Goal: Task Accomplishment & Management: Manage account settings

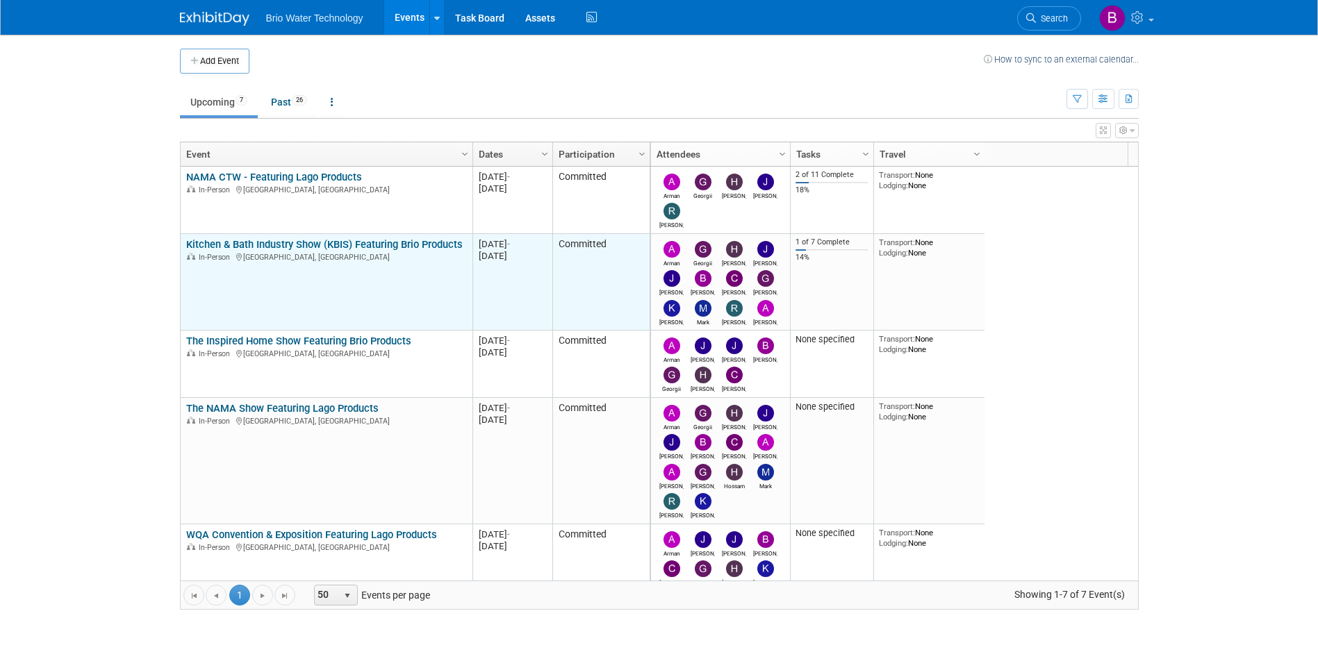
click at [333, 241] on link "Kitchen & Bath Industry Show (KBIS) Featuring Brio Products" at bounding box center [324, 244] width 277 height 13
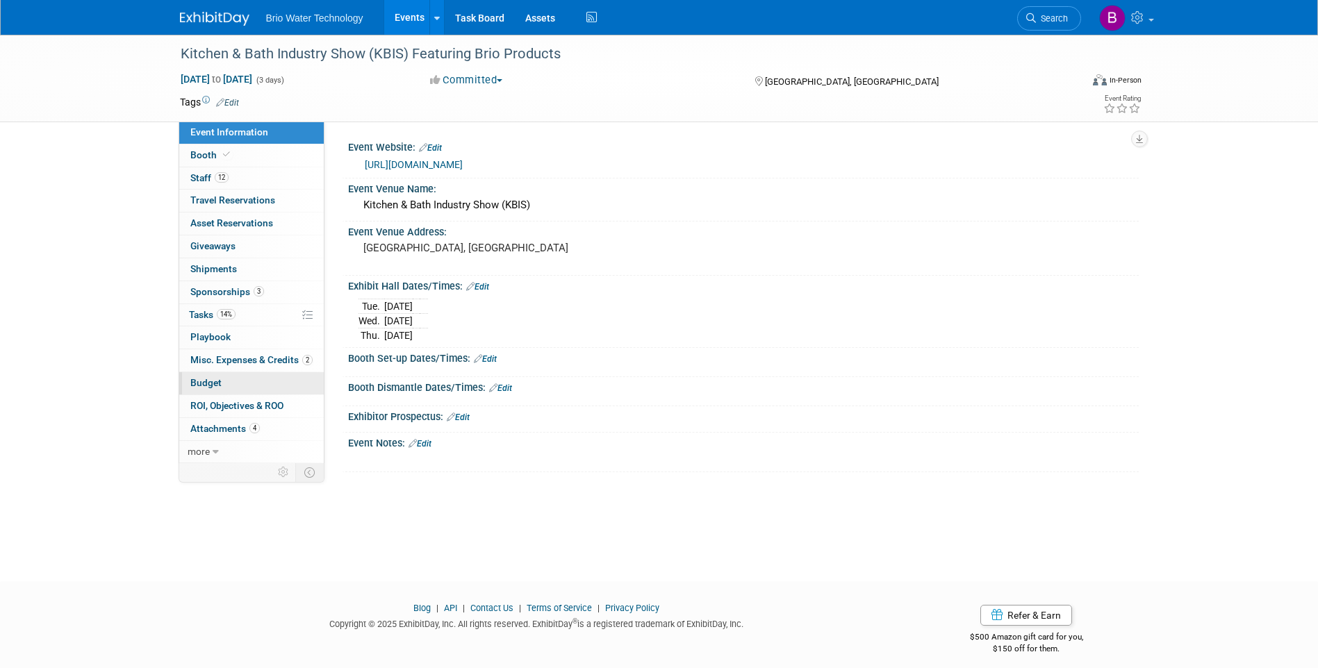
click at [211, 379] on span "Budget" at bounding box center [205, 382] width 31 height 11
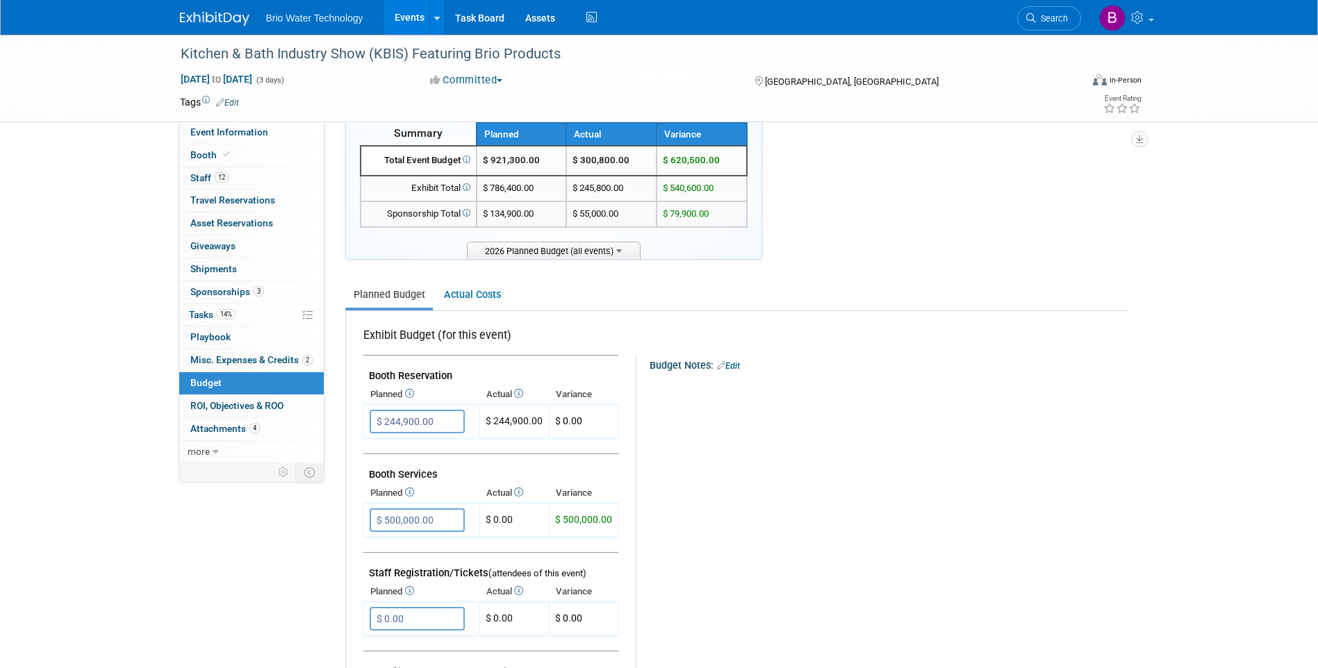
scroll to position [69, 0]
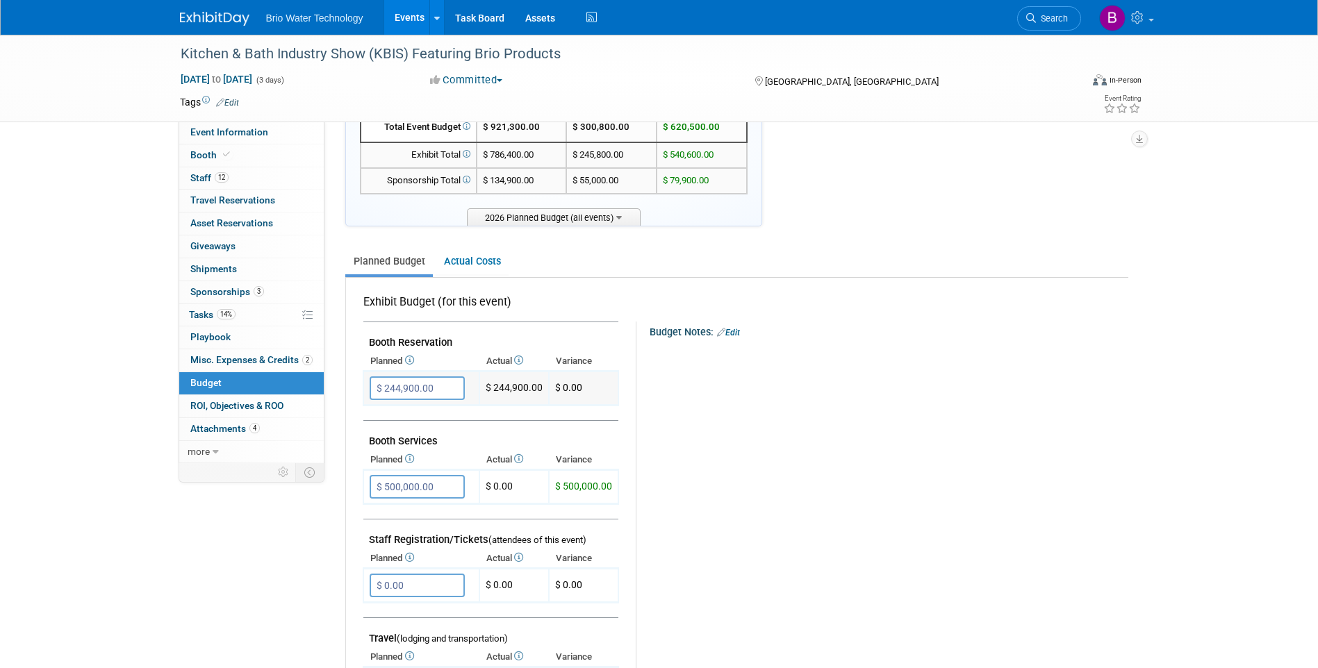
click at [420, 388] on input "$ 244,900.00" at bounding box center [417, 389] width 95 height 24
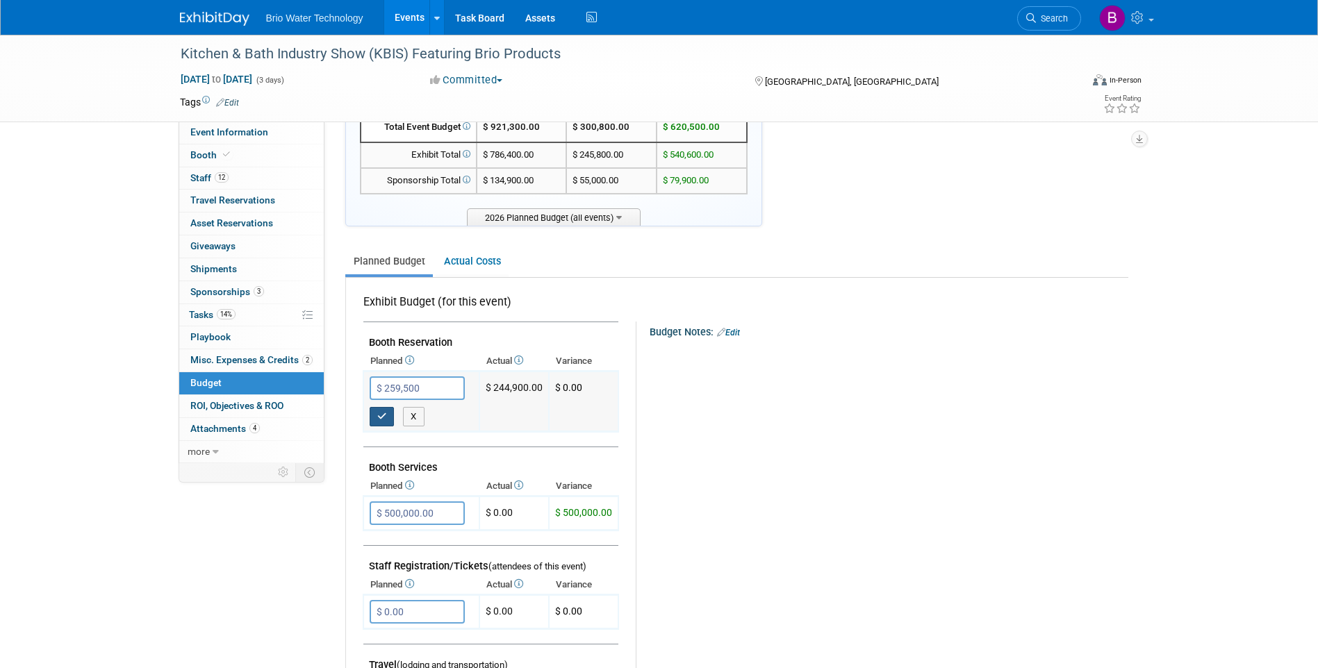
type input "$ 259,500.00"
click at [377, 421] on icon "button" at bounding box center [382, 416] width 10 height 9
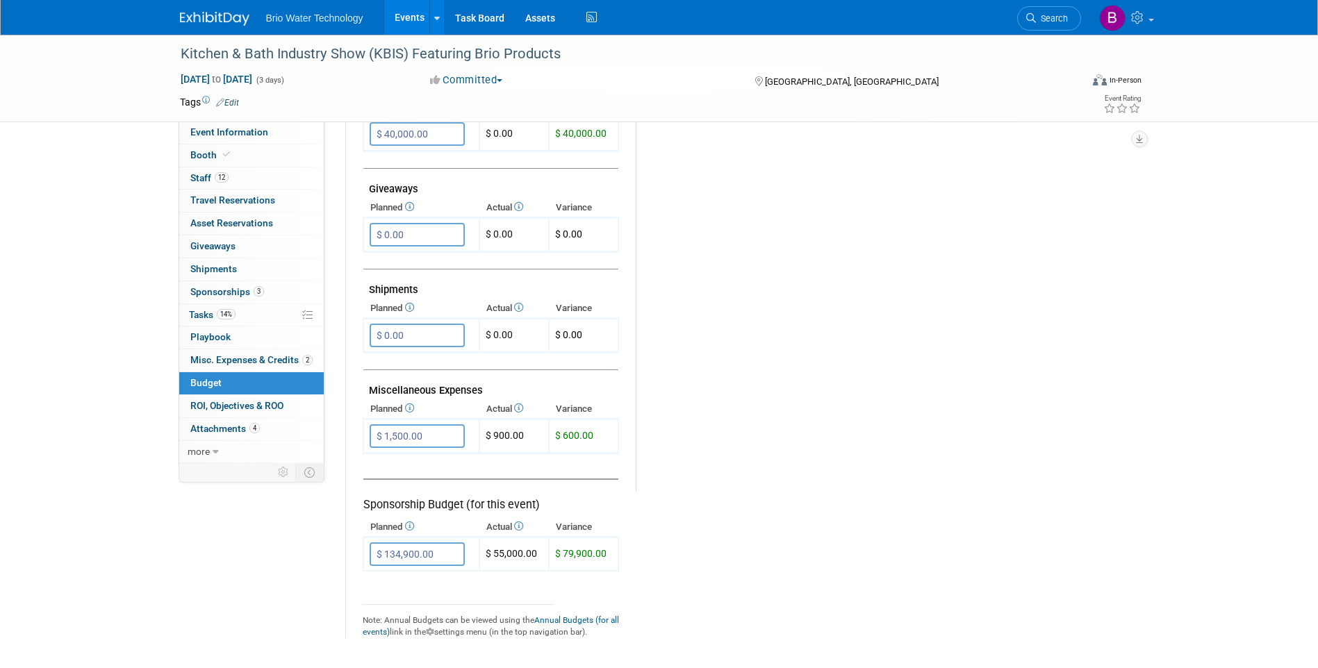
scroll to position [625, 0]
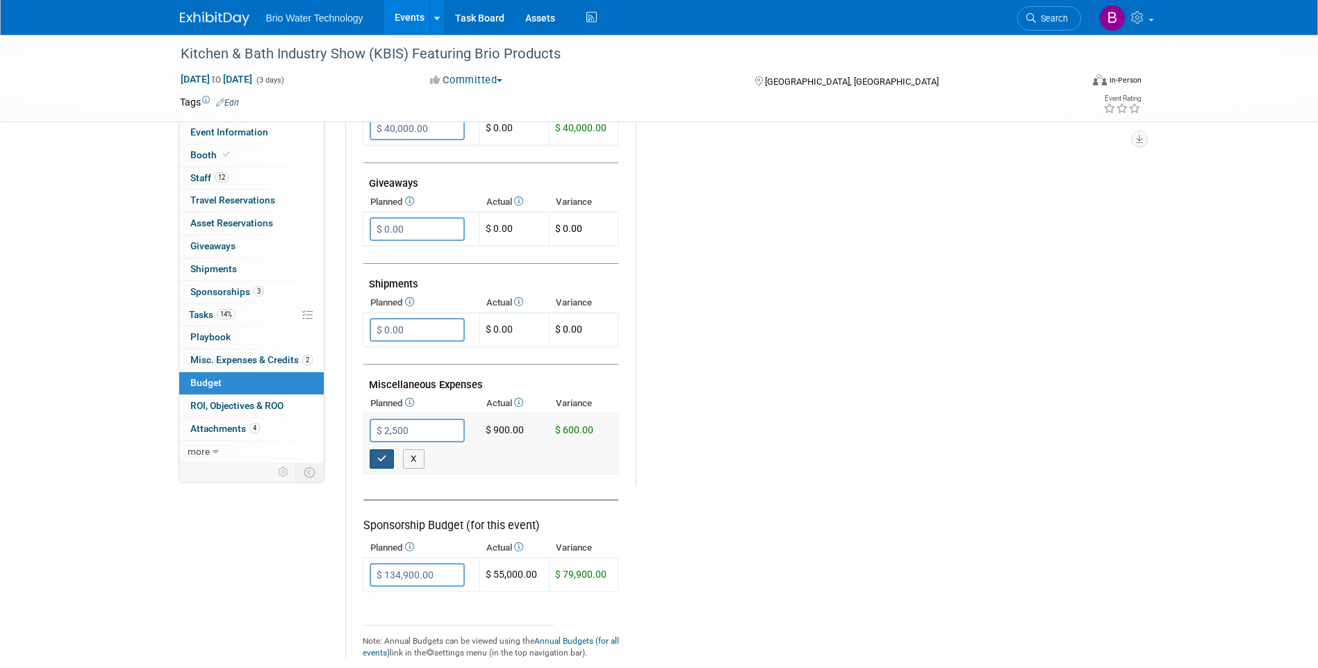
type input "$ 2,500.00"
click at [387, 459] on button "button" at bounding box center [382, 459] width 25 height 19
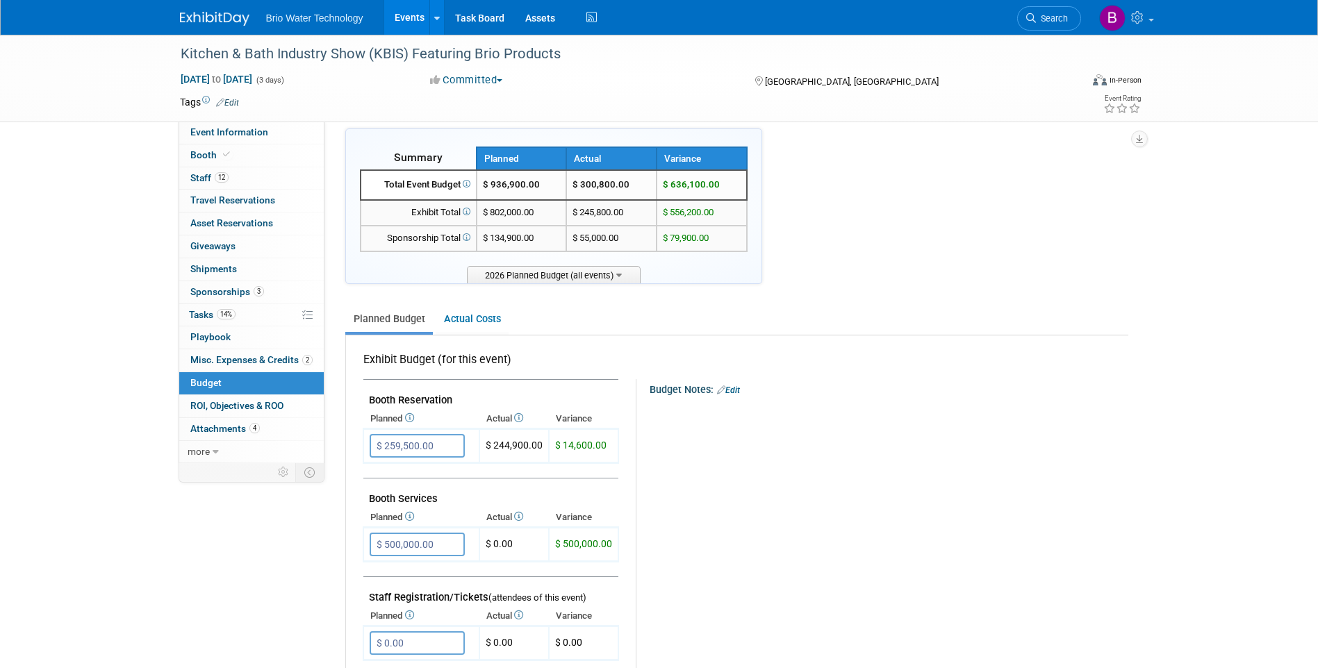
scroll to position [0, 0]
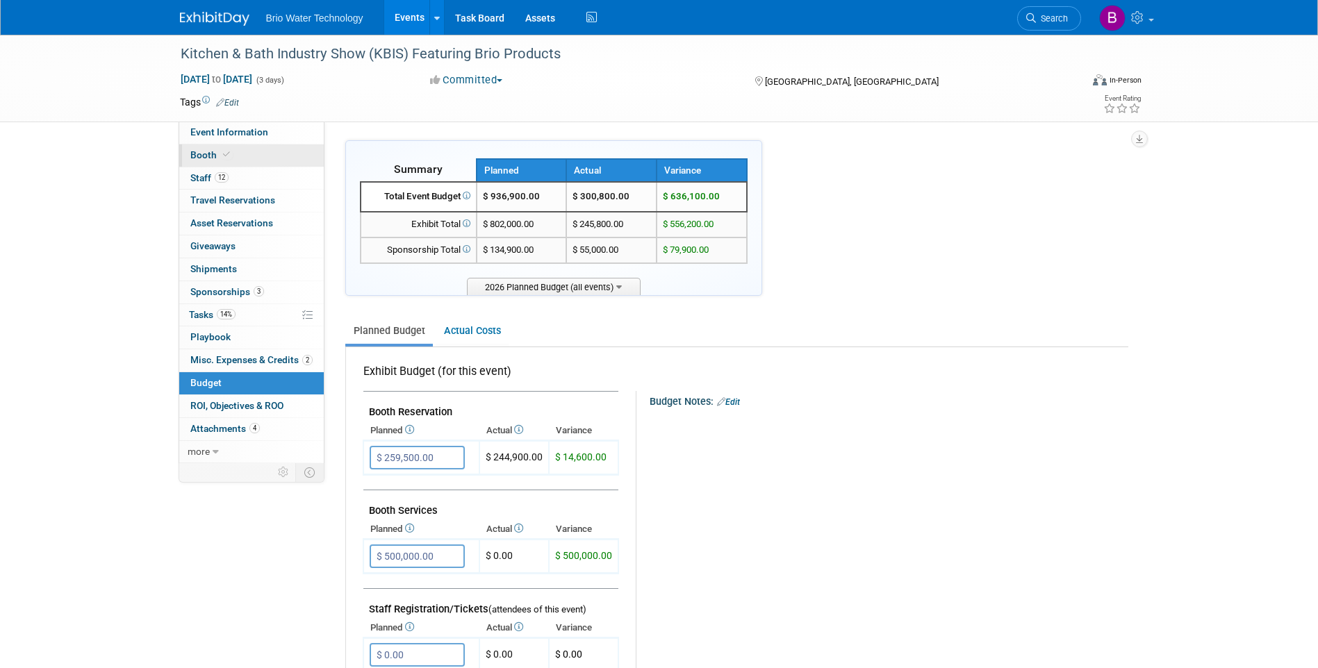
click at [209, 152] on span "Booth" at bounding box center [211, 154] width 42 height 11
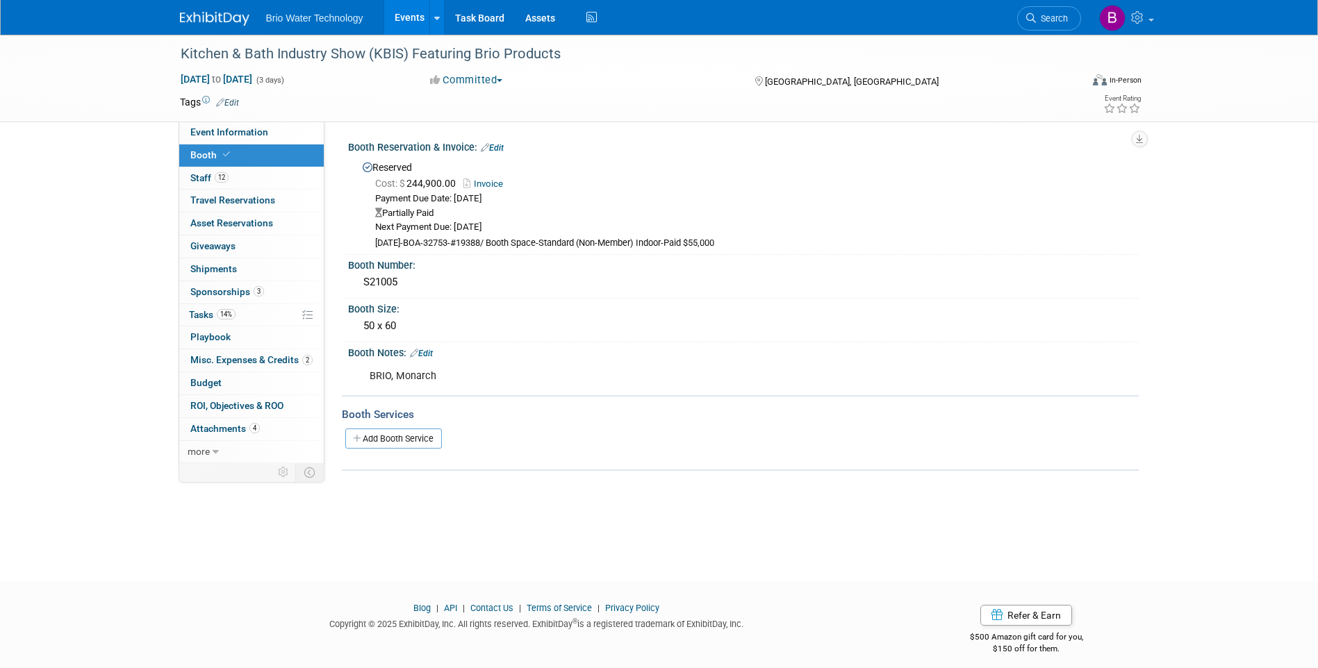
click at [493, 184] on link "Invoice" at bounding box center [486, 184] width 47 height 10
click at [496, 179] on link "Invoice" at bounding box center [486, 184] width 47 height 10
click at [500, 144] on link "Edit" at bounding box center [492, 148] width 23 height 10
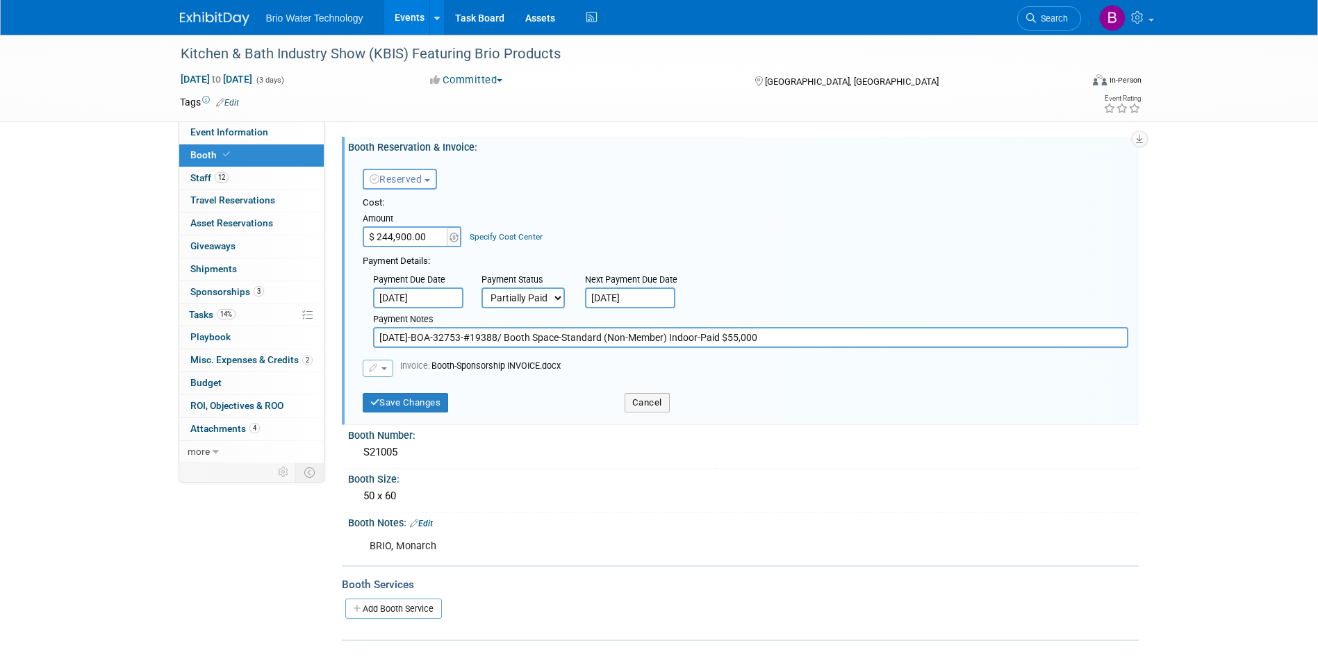
click at [379, 369] on button "button" at bounding box center [378, 368] width 31 height 17
click at [402, 390] on link "Replace with a new file" at bounding box center [432, 390] width 139 height 19
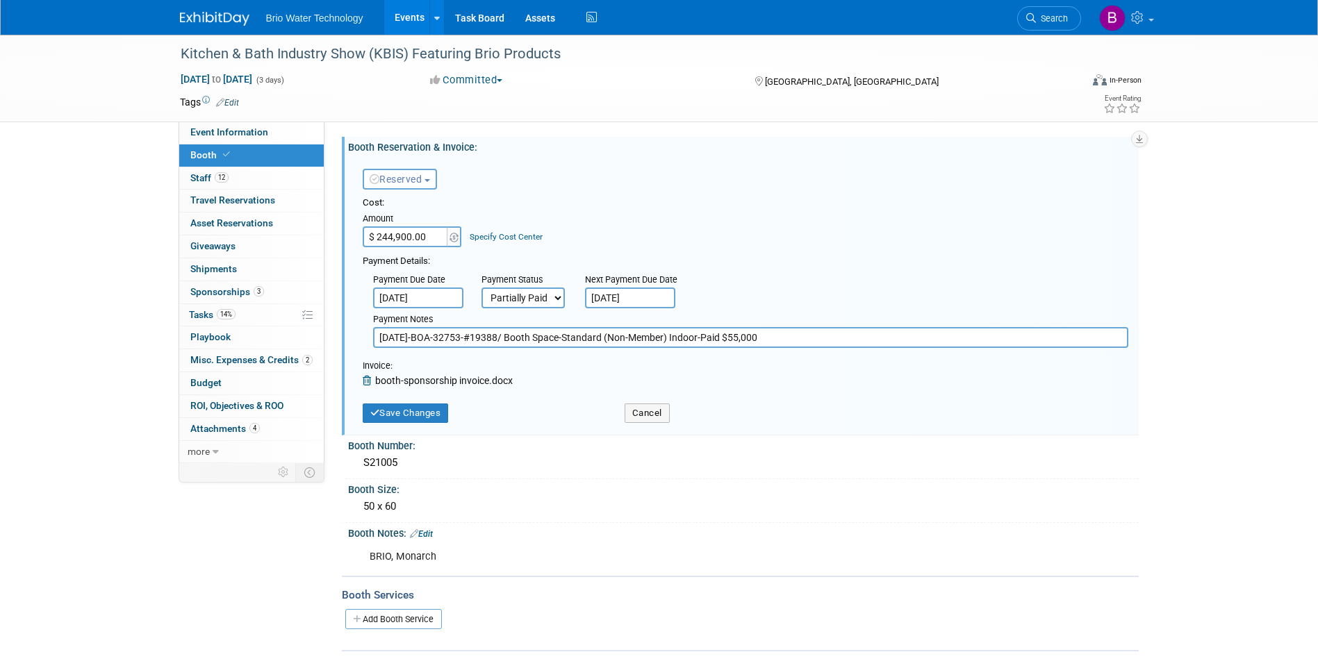
click at [395, 239] on input "$ 244,900.00" at bounding box center [406, 236] width 87 height 21
type input "$ 259,500.00"
click at [407, 407] on button "Save Changes" at bounding box center [406, 413] width 86 height 19
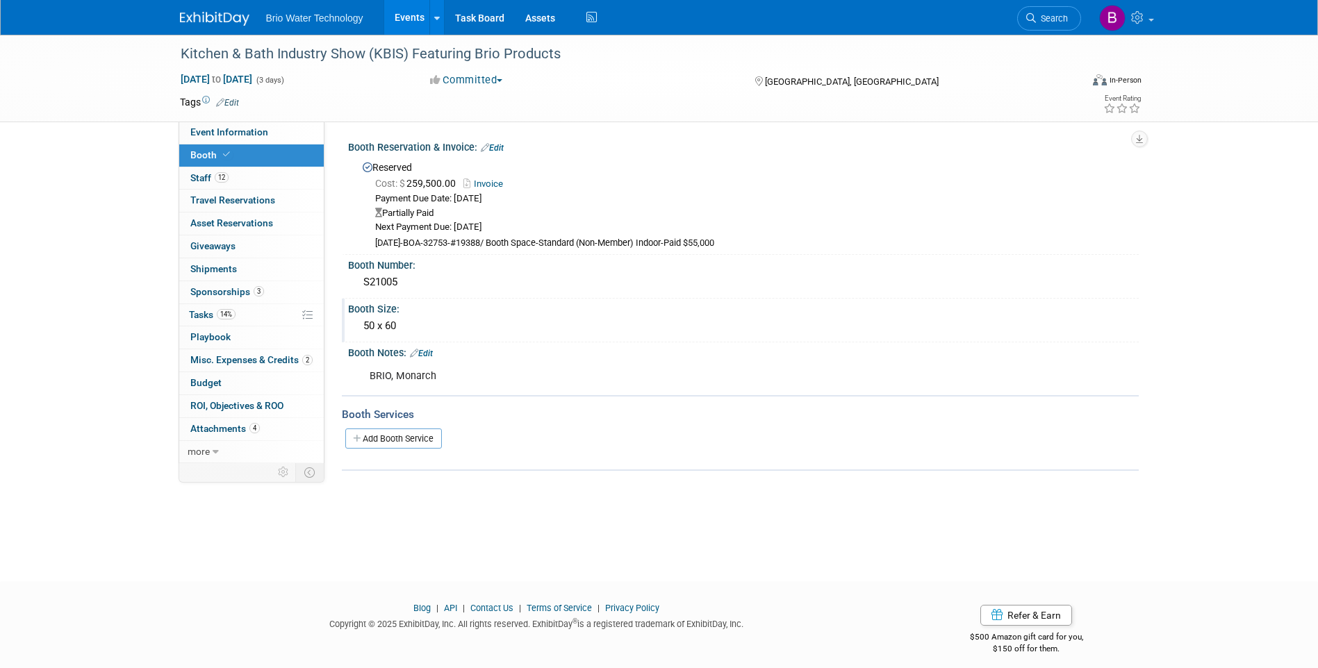
click at [390, 324] on div "50 x 60" at bounding box center [743, 326] width 770 height 22
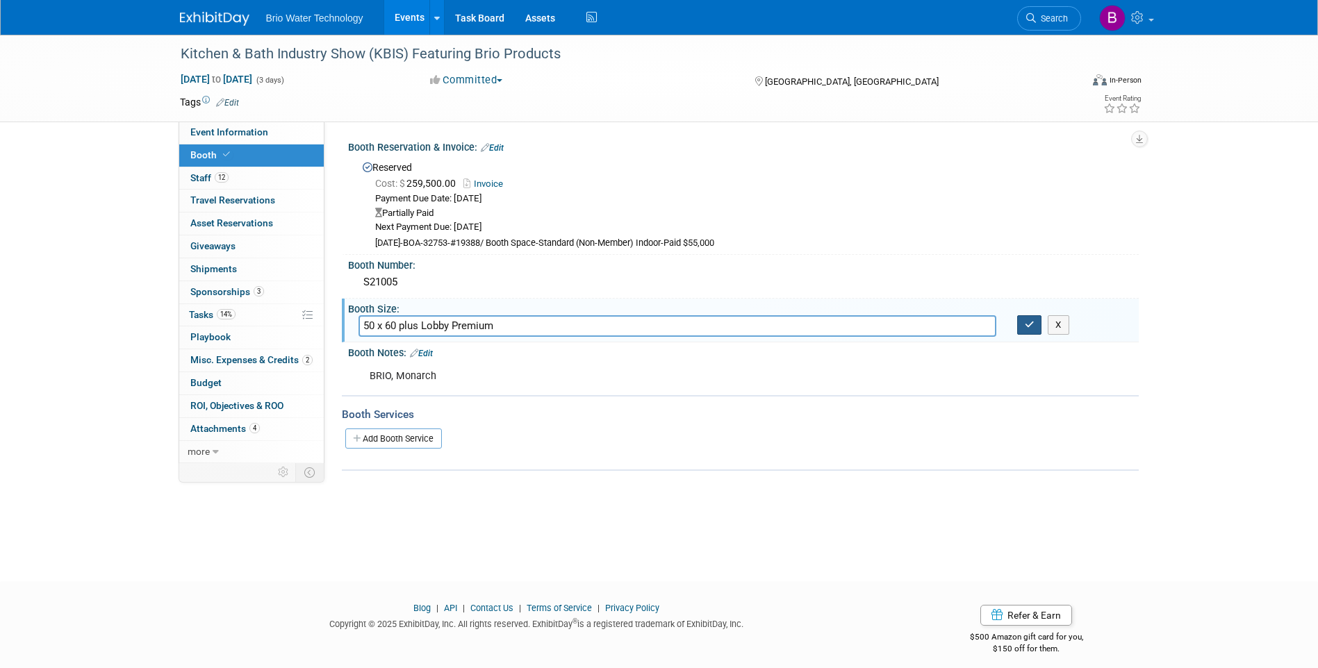
type input "50 x 60 plus Lobby Premium"
click at [1037, 327] on button "button" at bounding box center [1029, 324] width 25 height 19
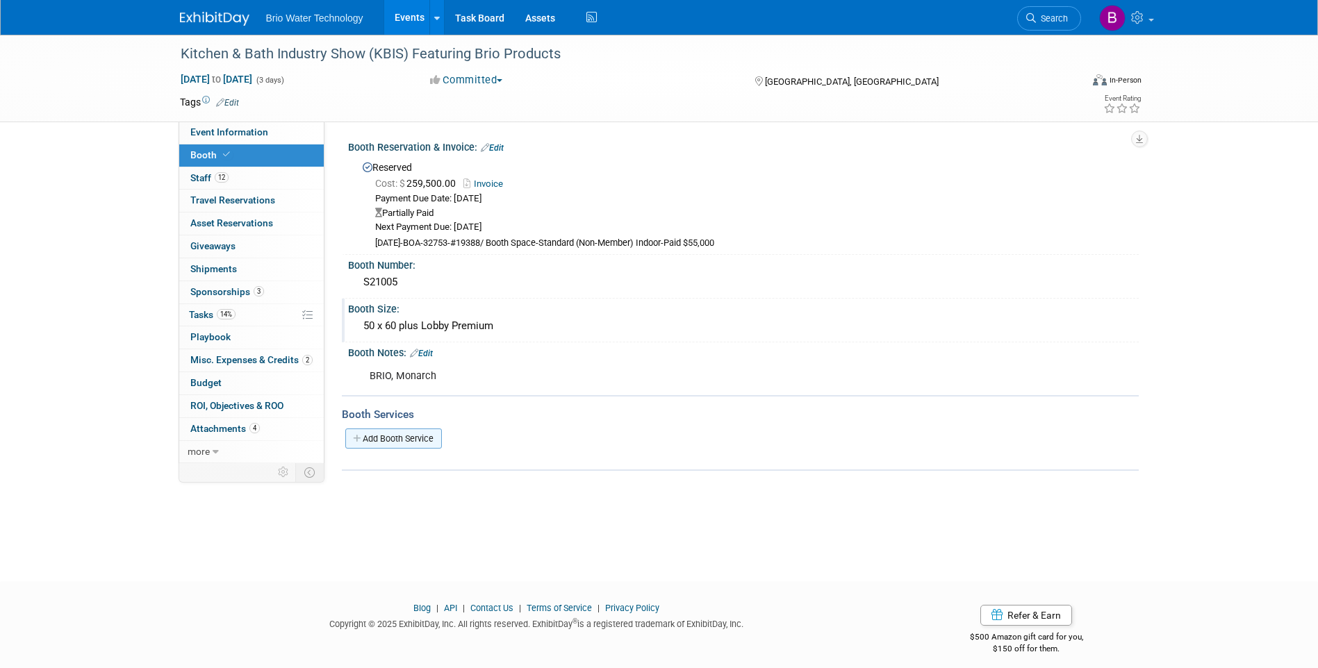
click at [387, 438] on link "Add Booth Service" at bounding box center [393, 439] width 97 height 20
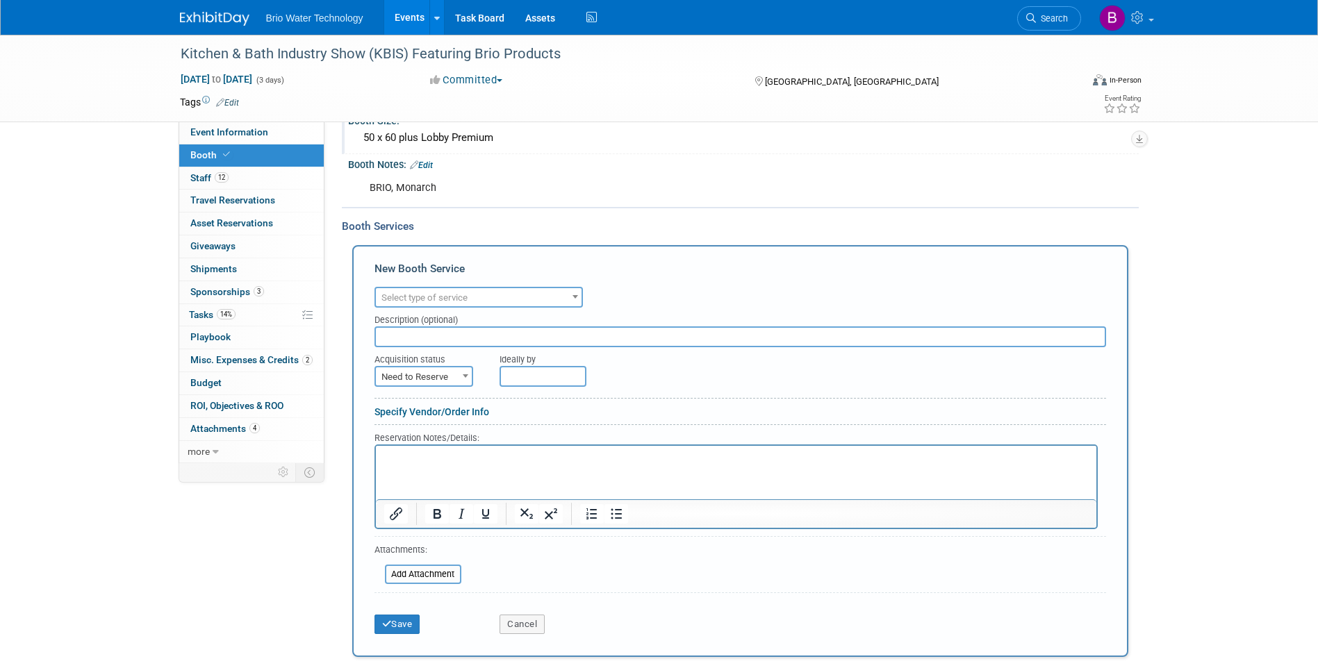
scroll to position [208, 0]
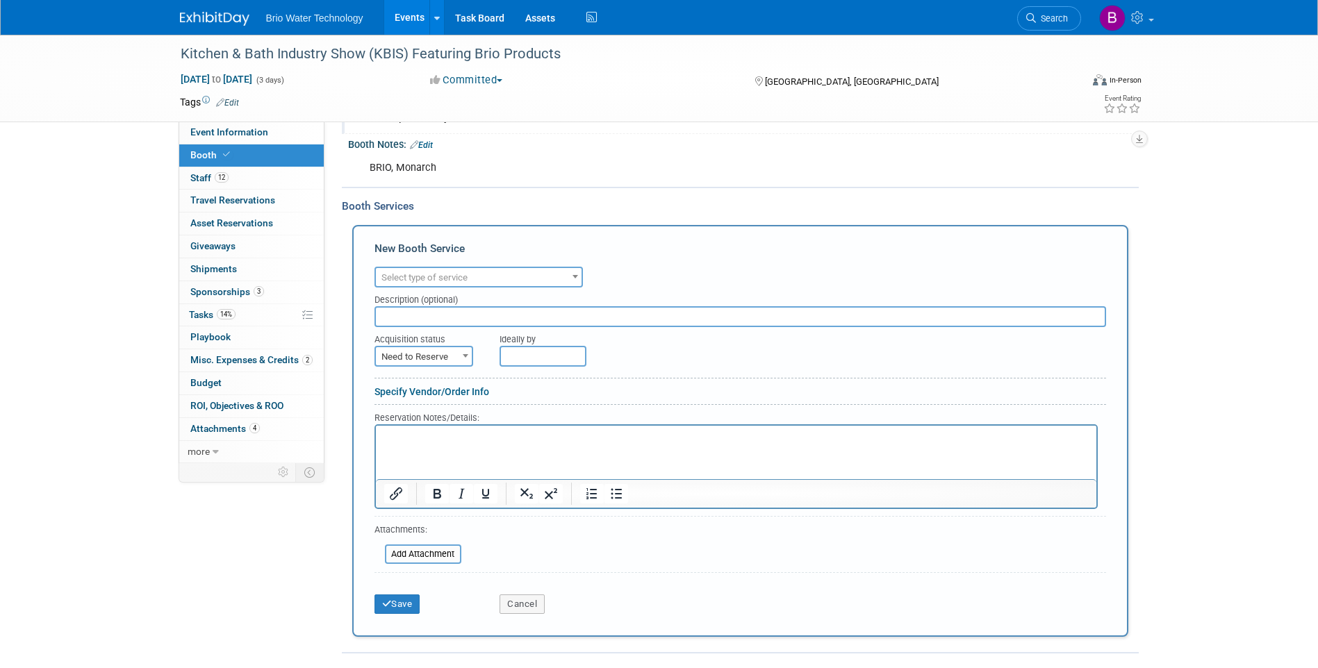
click at [574, 276] on b at bounding box center [575, 276] width 6 height 3
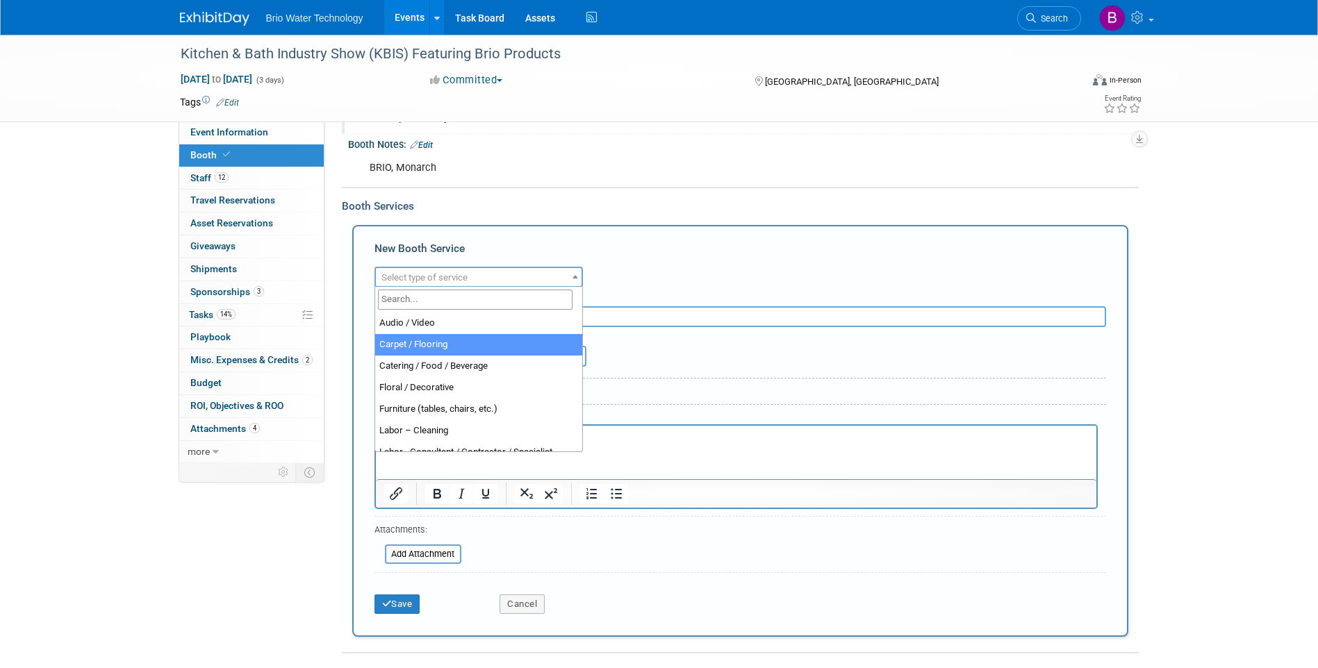
select select "4"
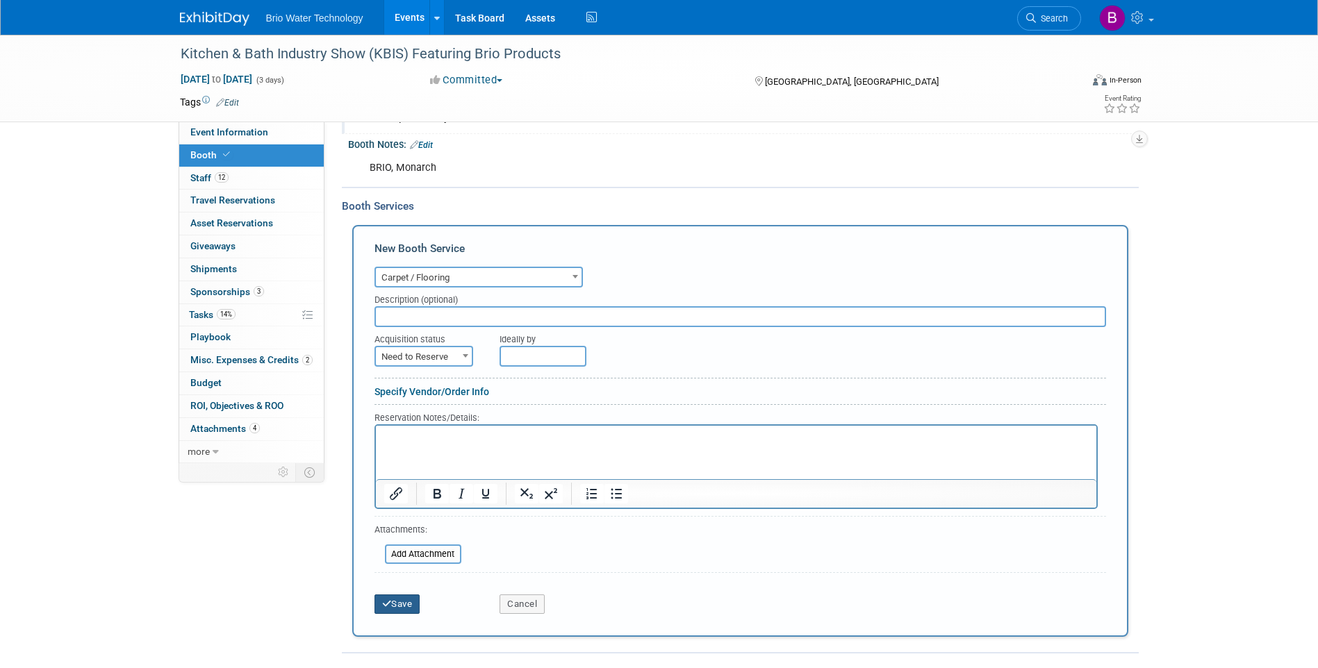
click at [413, 605] on button "Save" at bounding box center [397, 604] width 46 height 19
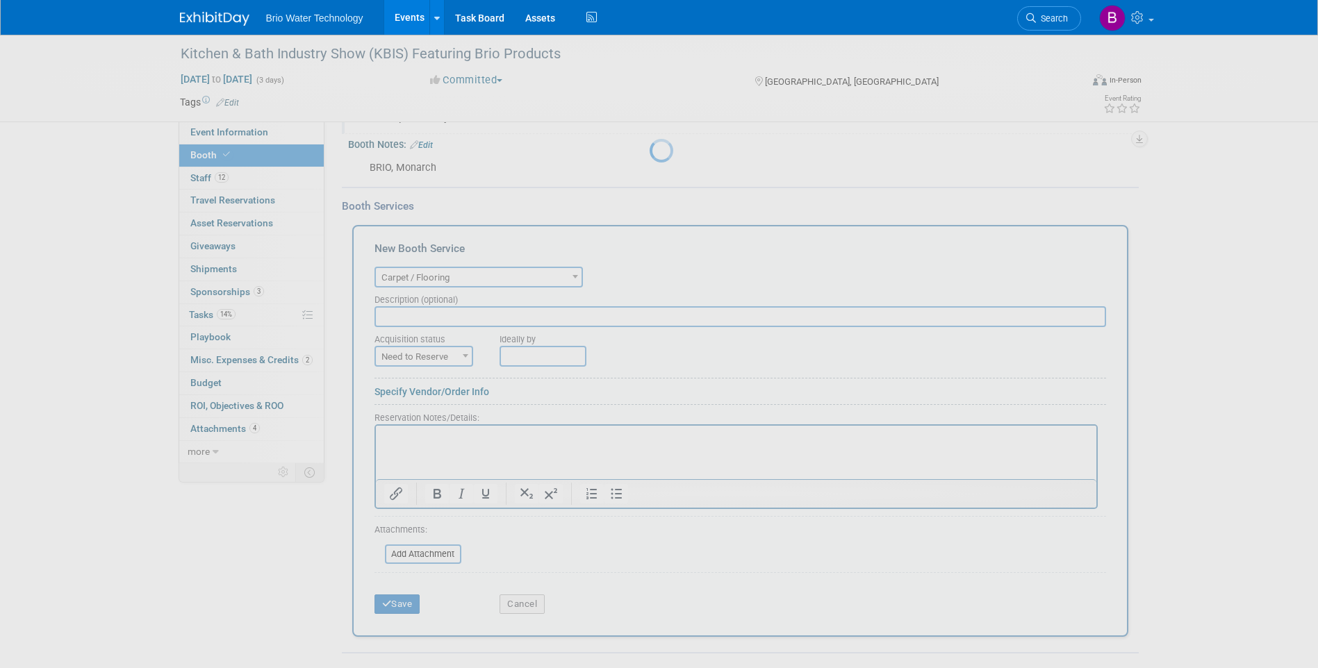
scroll to position [23, 0]
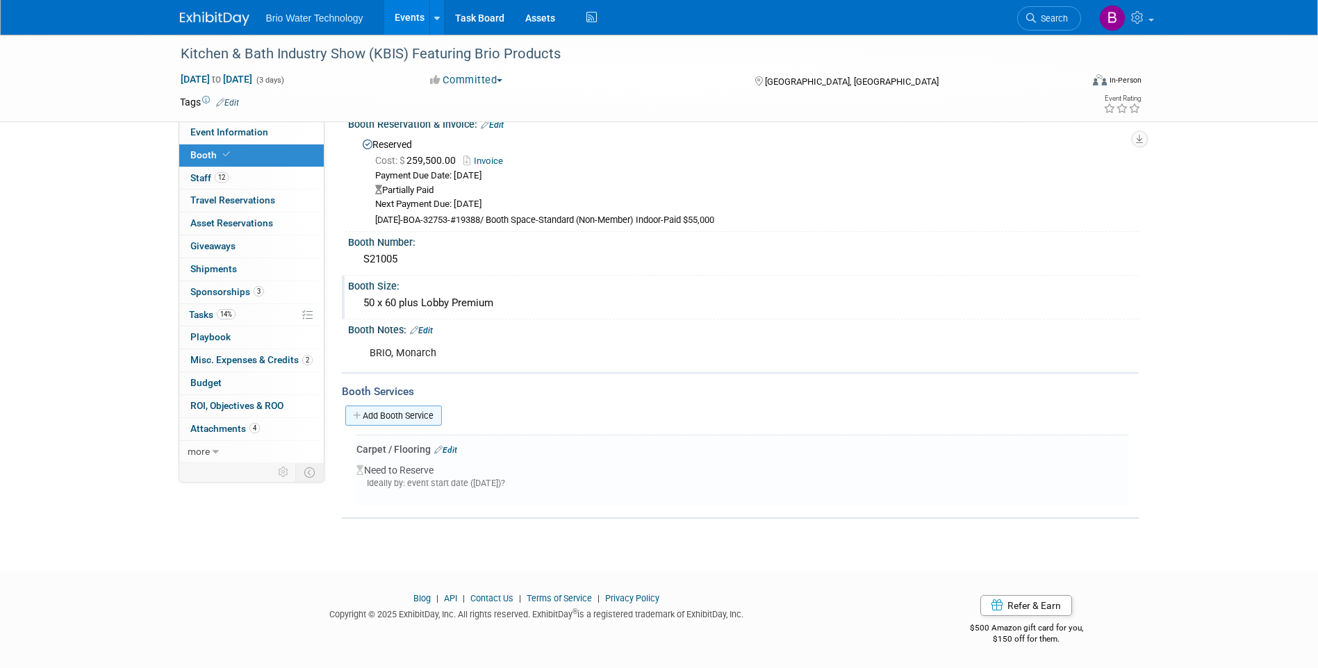
click at [422, 409] on link "Add Booth Service" at bounding box center [393, 416] width 97 height 20
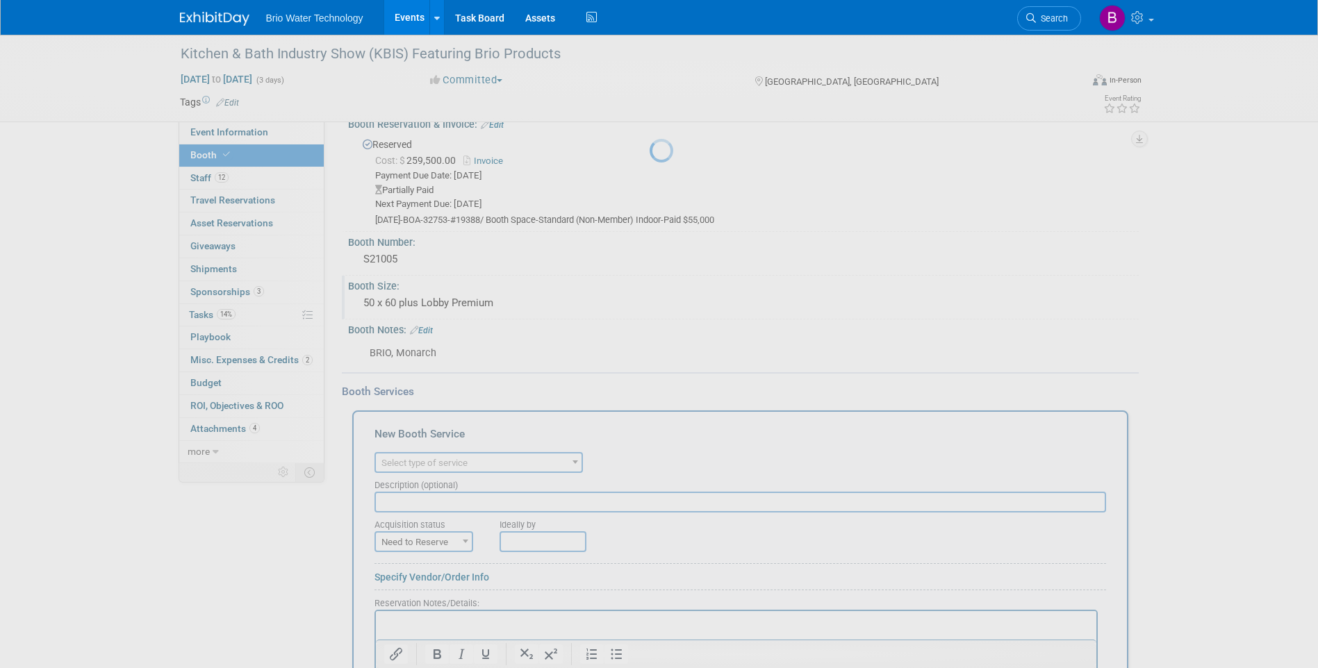
scroll to position [0, 0]
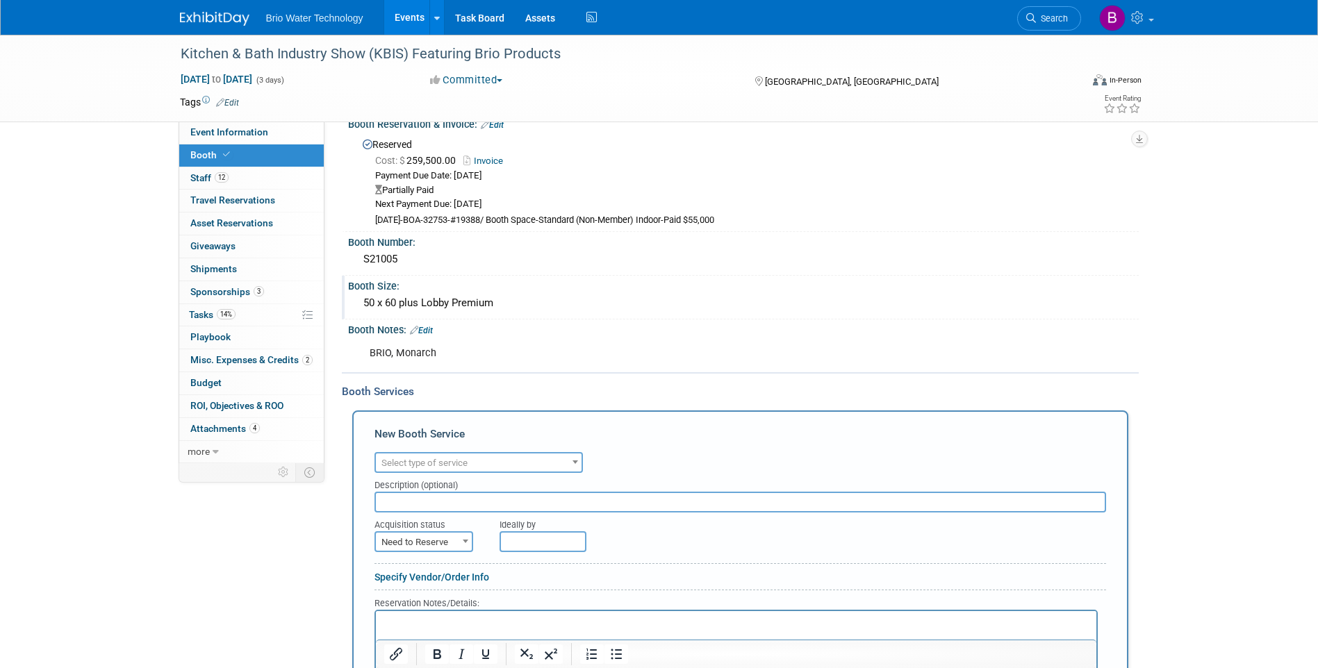
click at [570, 461] on span at bounding box center [575, 462] width 14 height 18
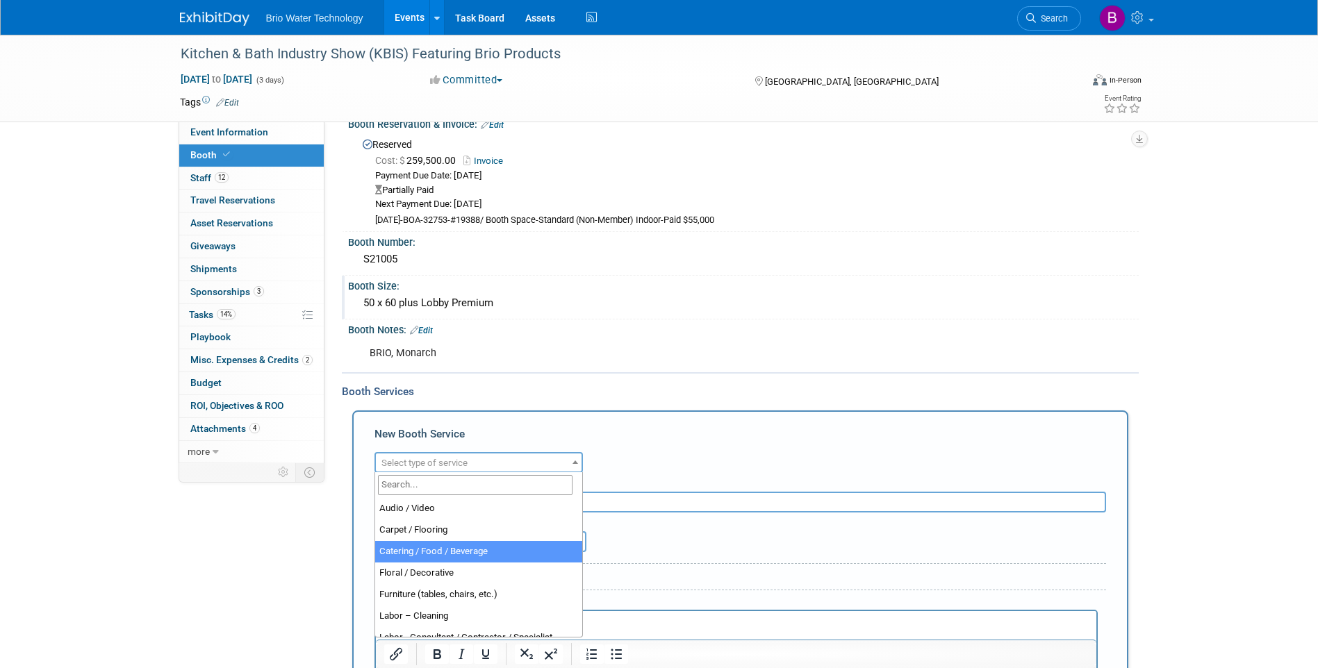
select select "22"
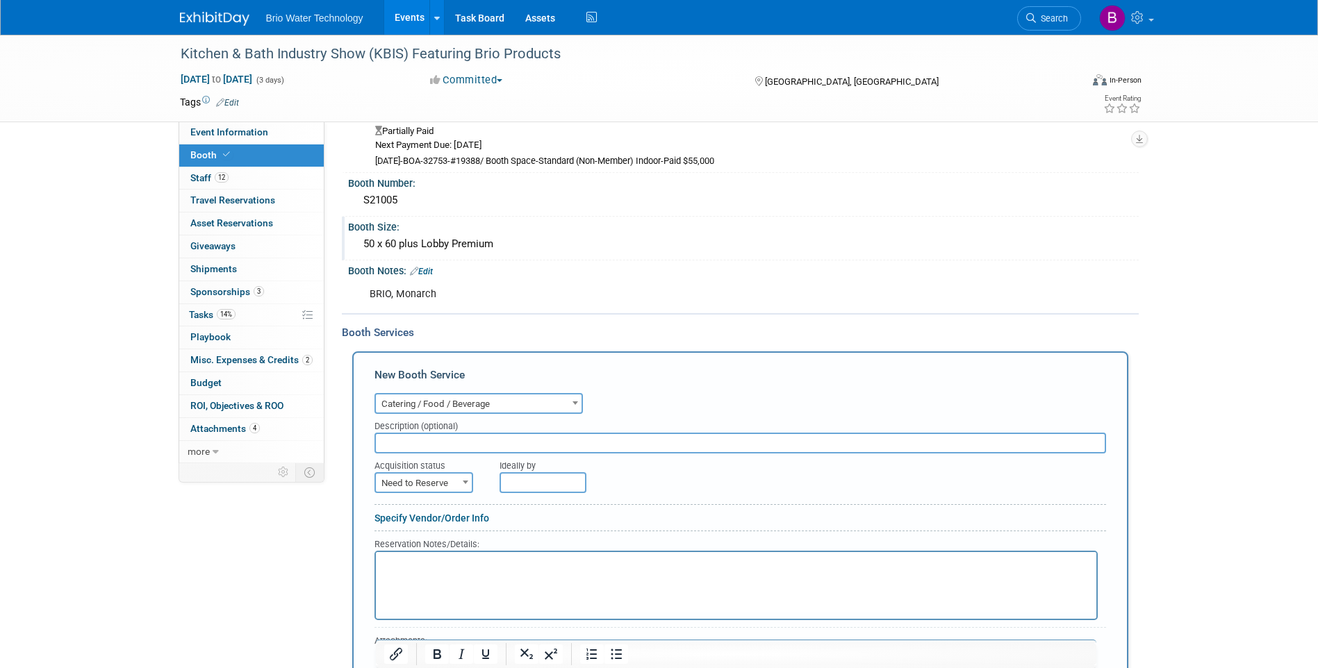
scroll to position [162, 0]
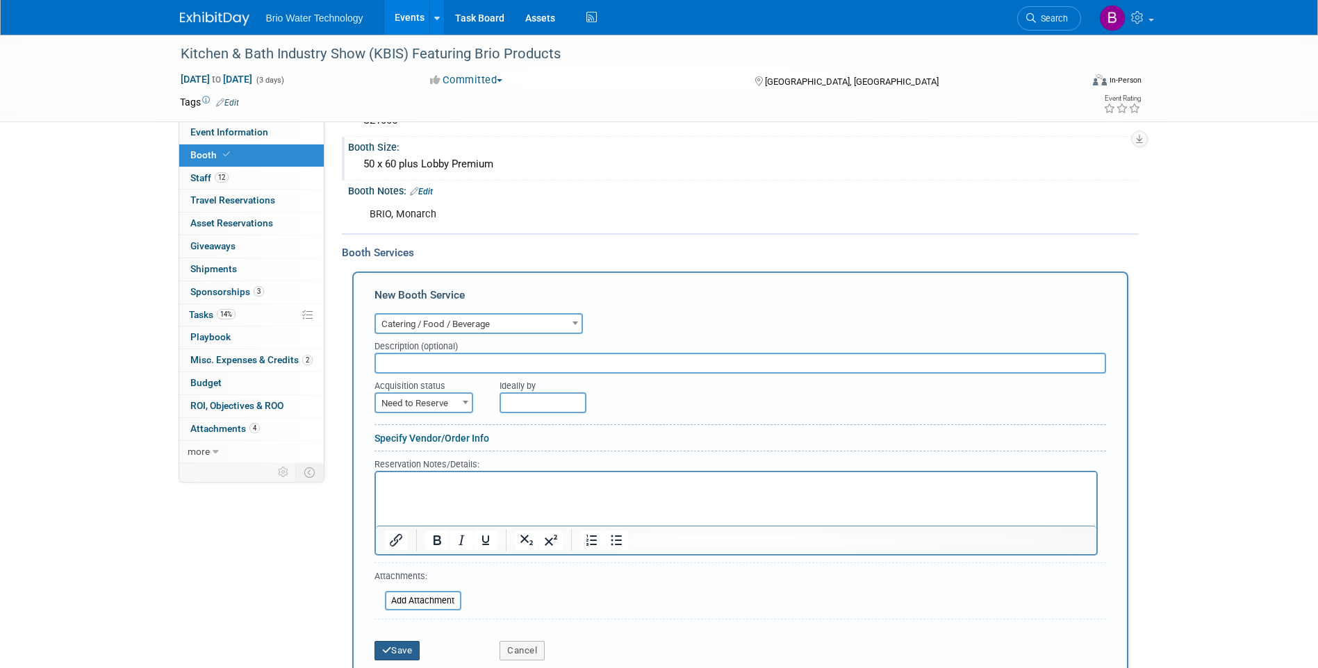
click at [397, 649] on button "Save" at bounding box center [397, 650] width 46 height 19
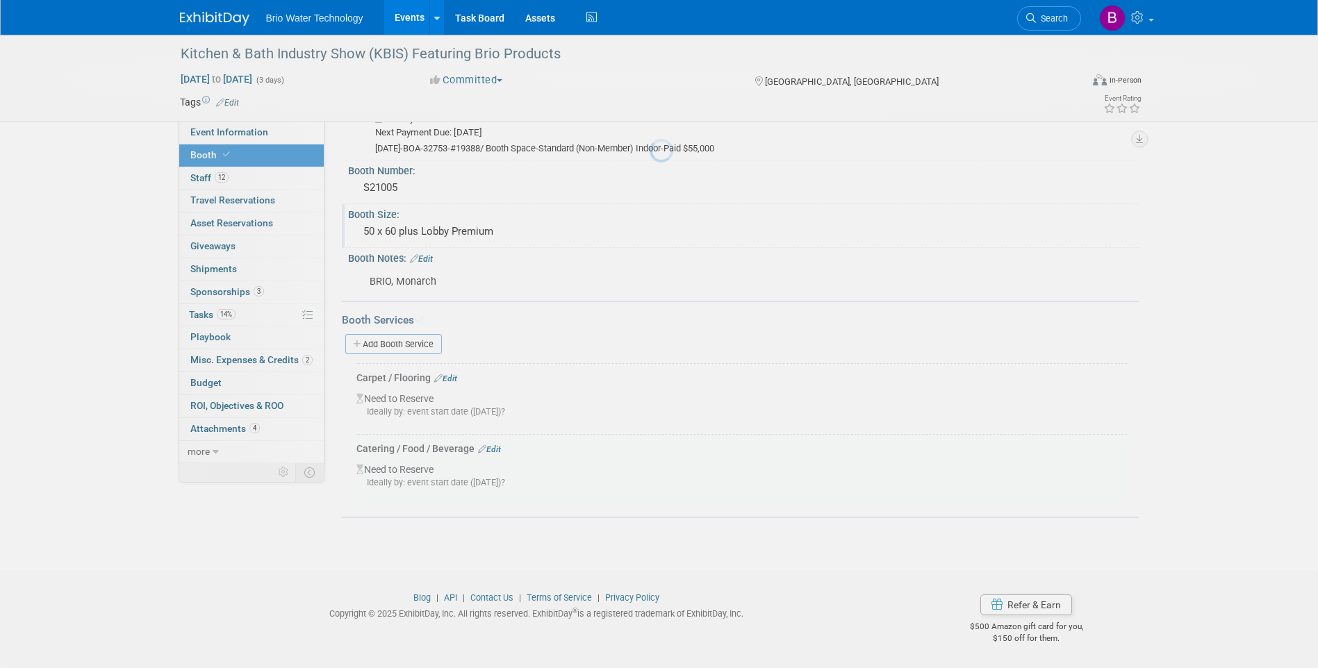
scroll to position [94, 0]
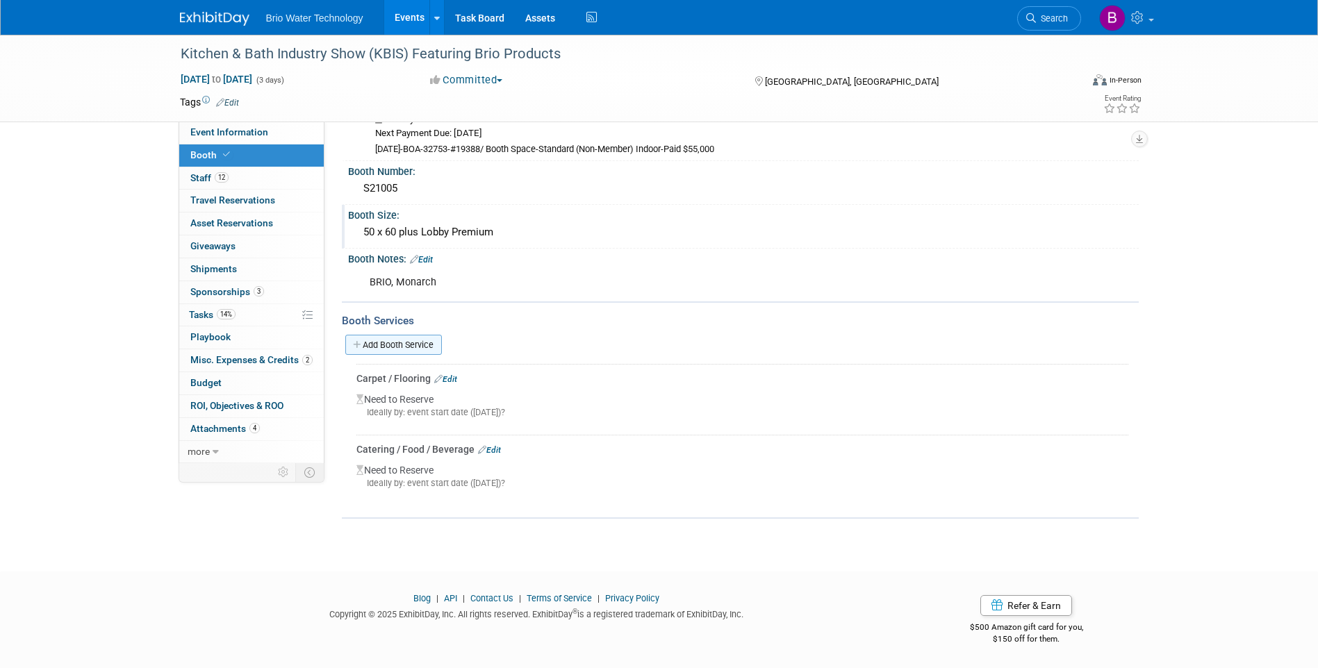
click at [429, 339] on link "Add Booth Service" at bounding box center [393, 345] width 97 height 20
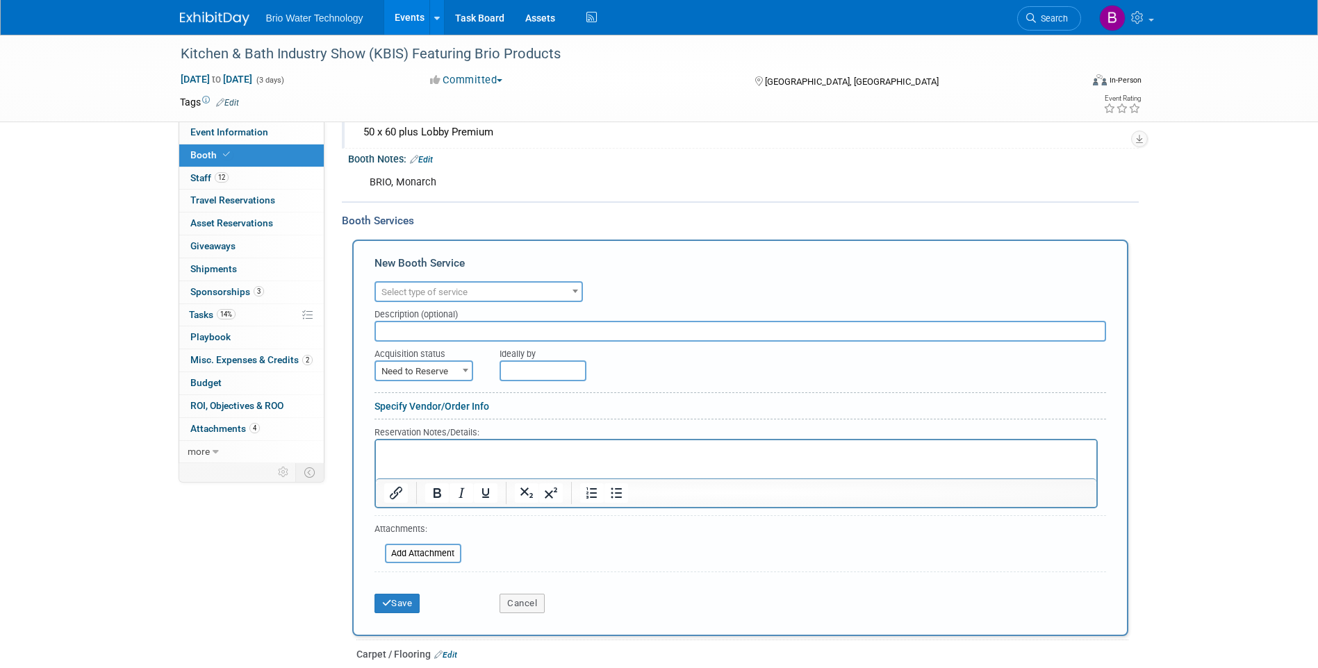
scroll to position [233, 0]
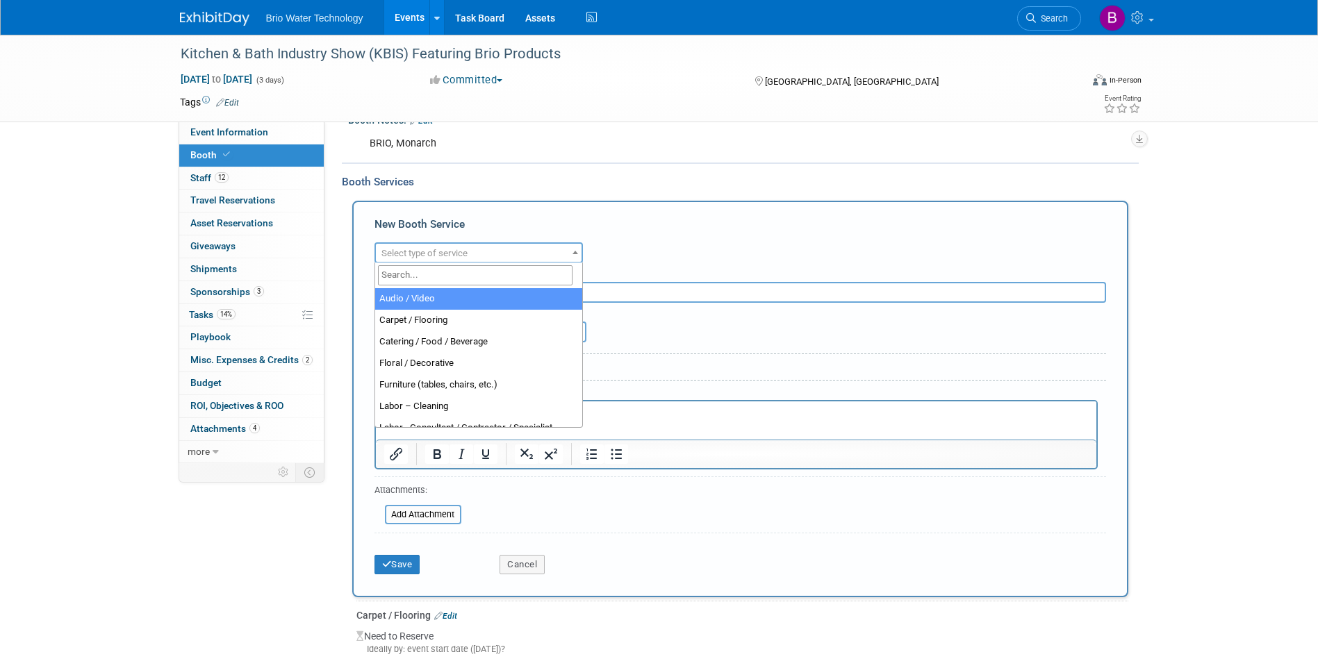
click at [579, 250] on span at bounding box center [575, 252] width 14 height 18
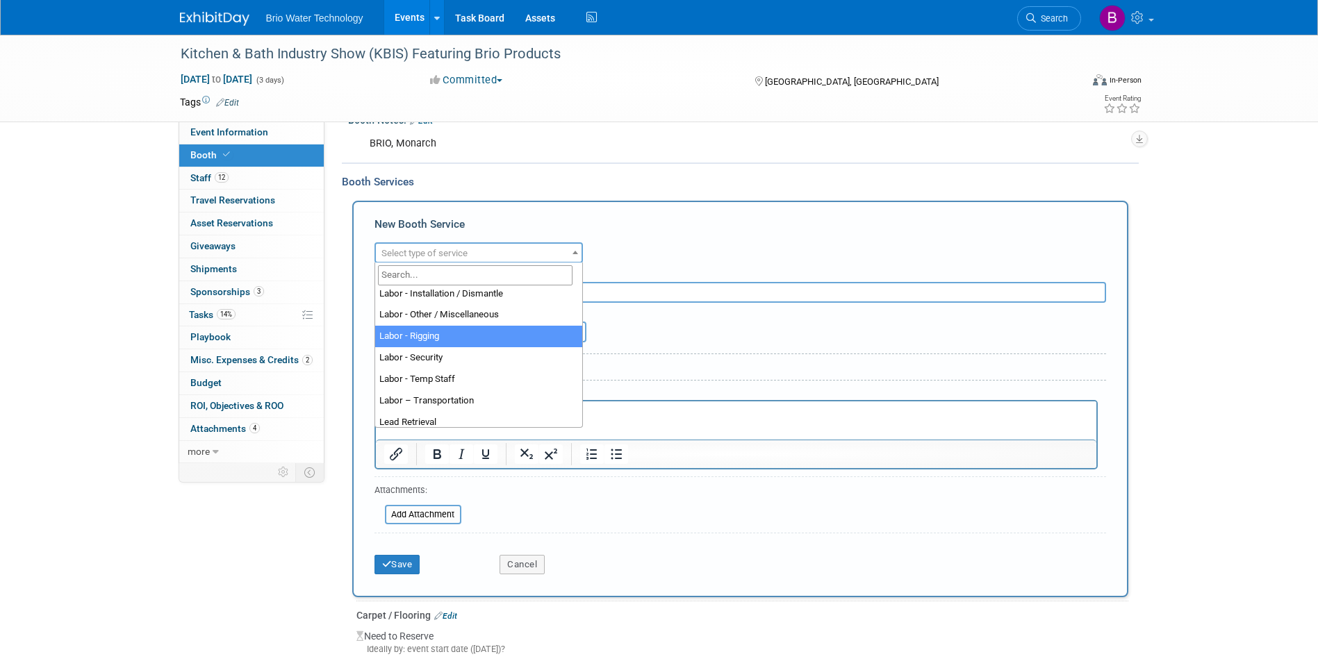
scroll to position [208, 0]
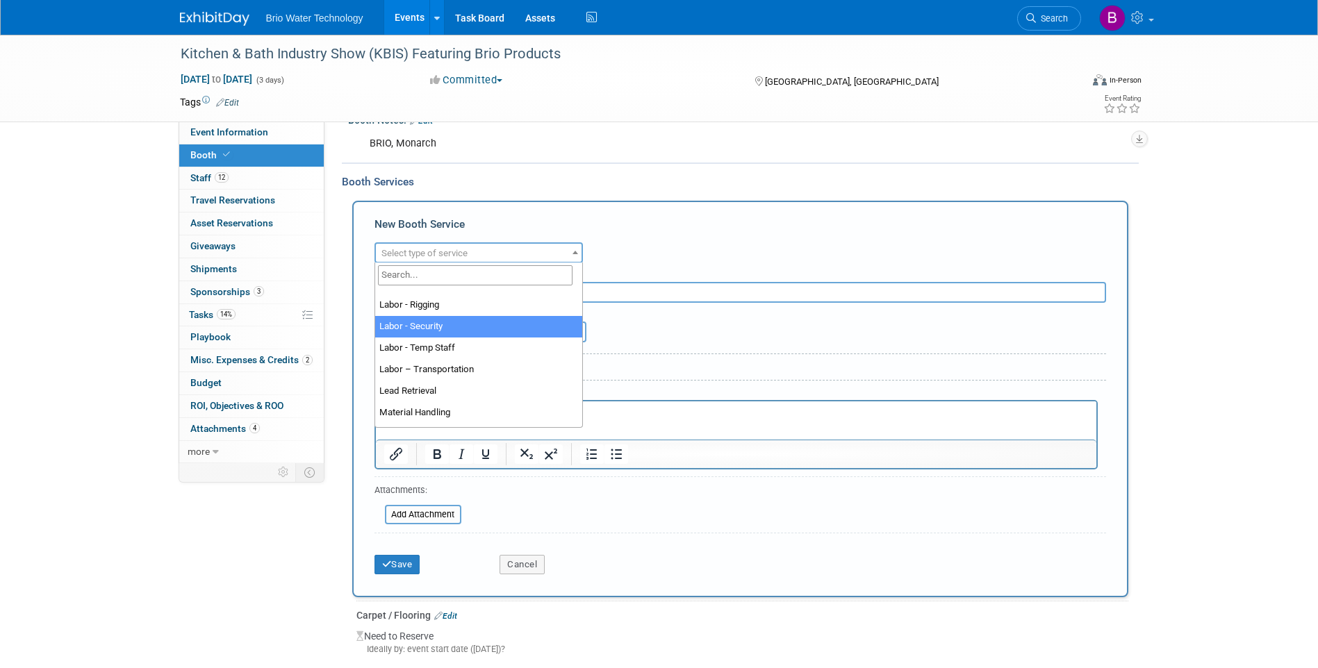
select select "16"
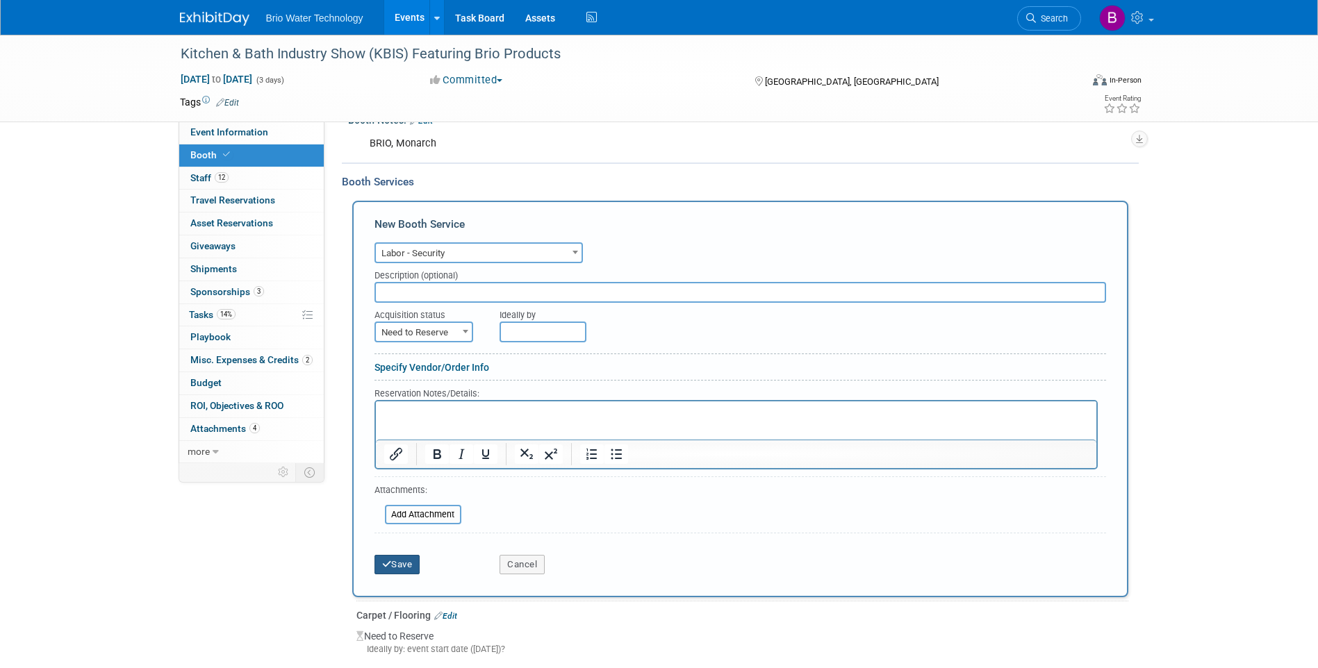
click at [403, 559] on button "Save" at bounding box center [397, 564] width 46 height 19
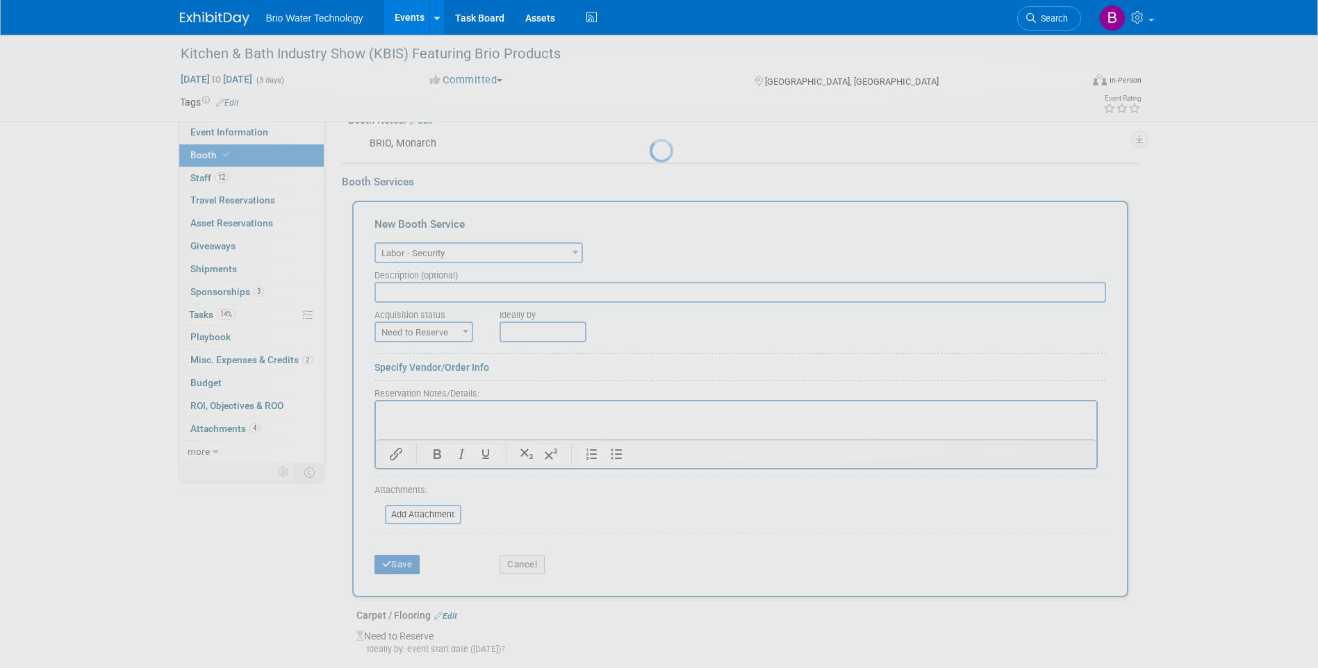
scroll to position [165, 0]
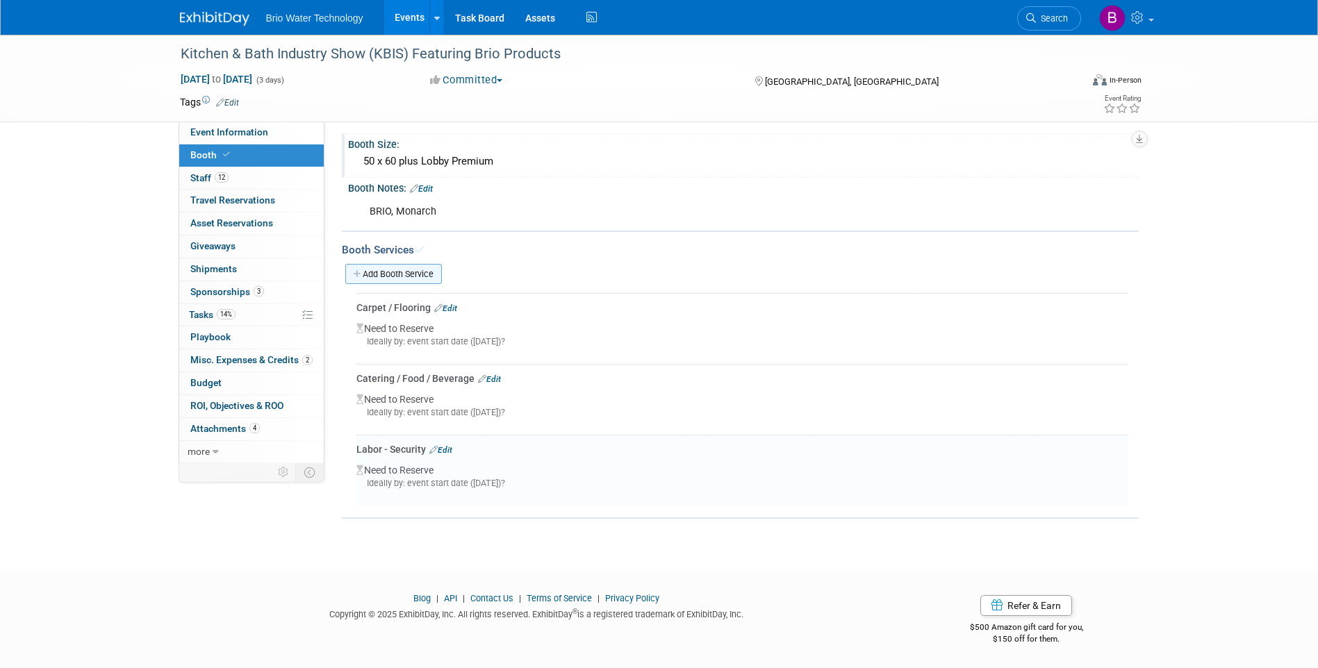
click at [411, 275] on link "Add Booth Service" at bounding box center [393, 274] width 97 height 20
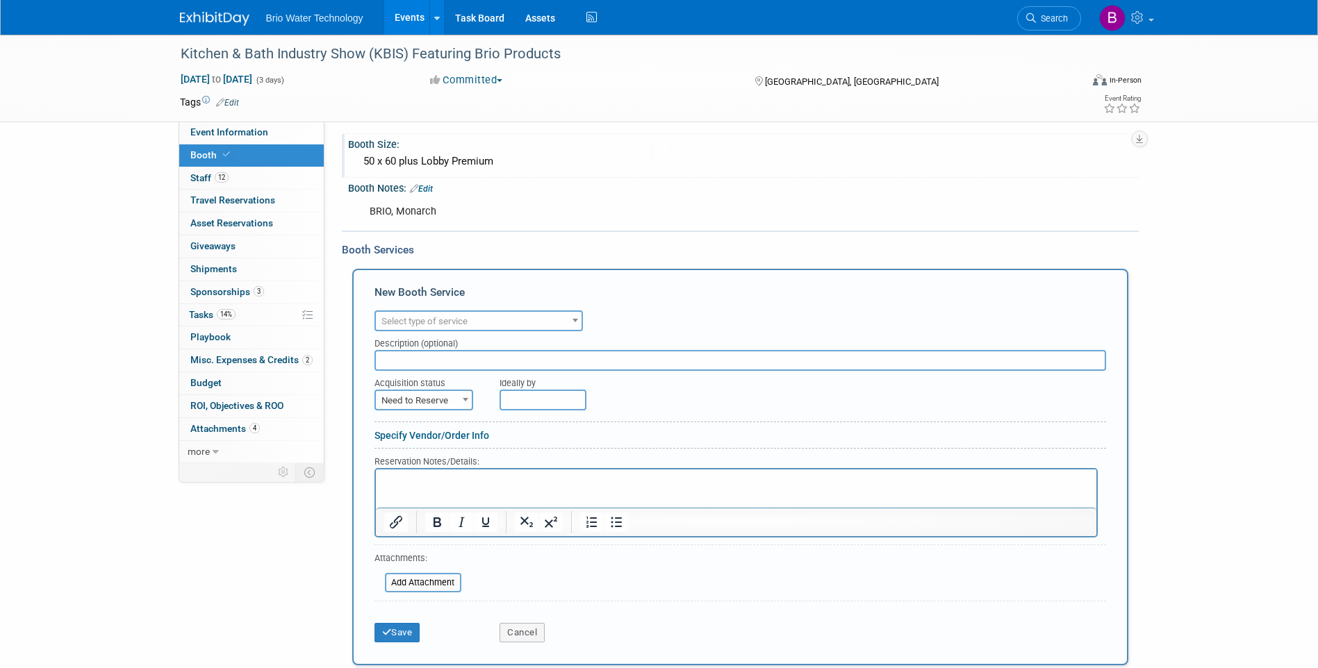
scroll to position [0, 0]
click at [577, 320] on b at bounding box center [575, 320] width 6 height 3
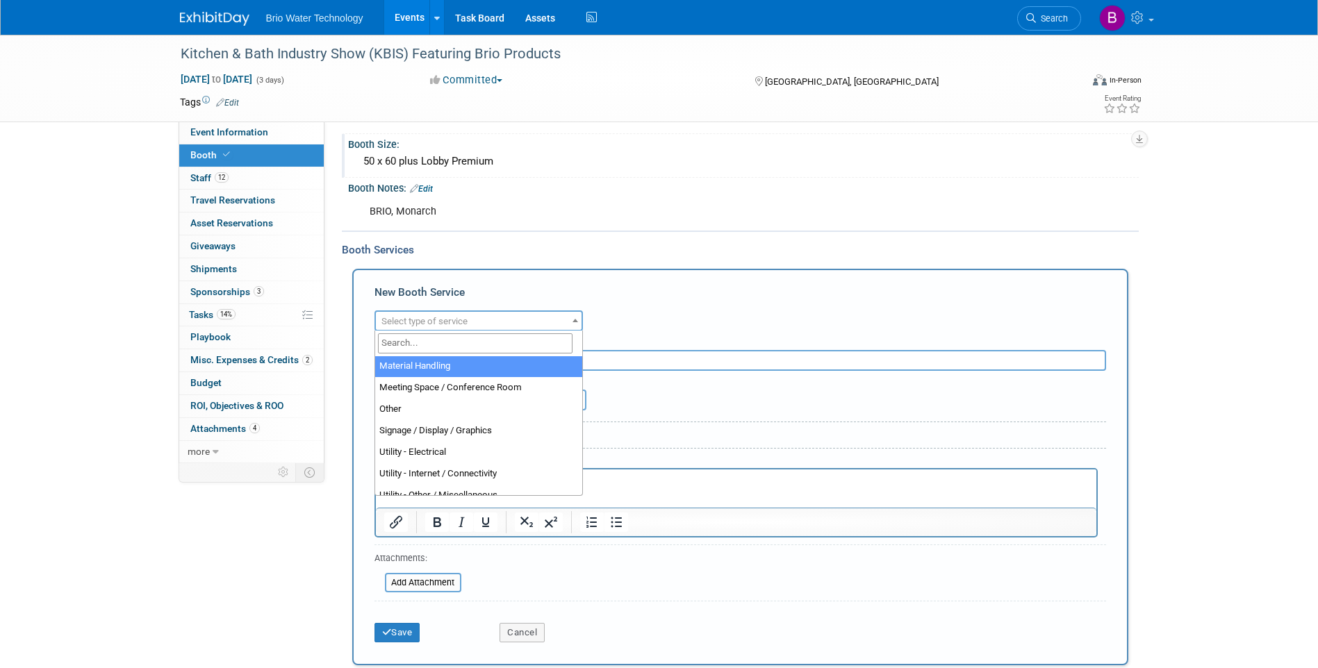
scroll to position [347, 0]
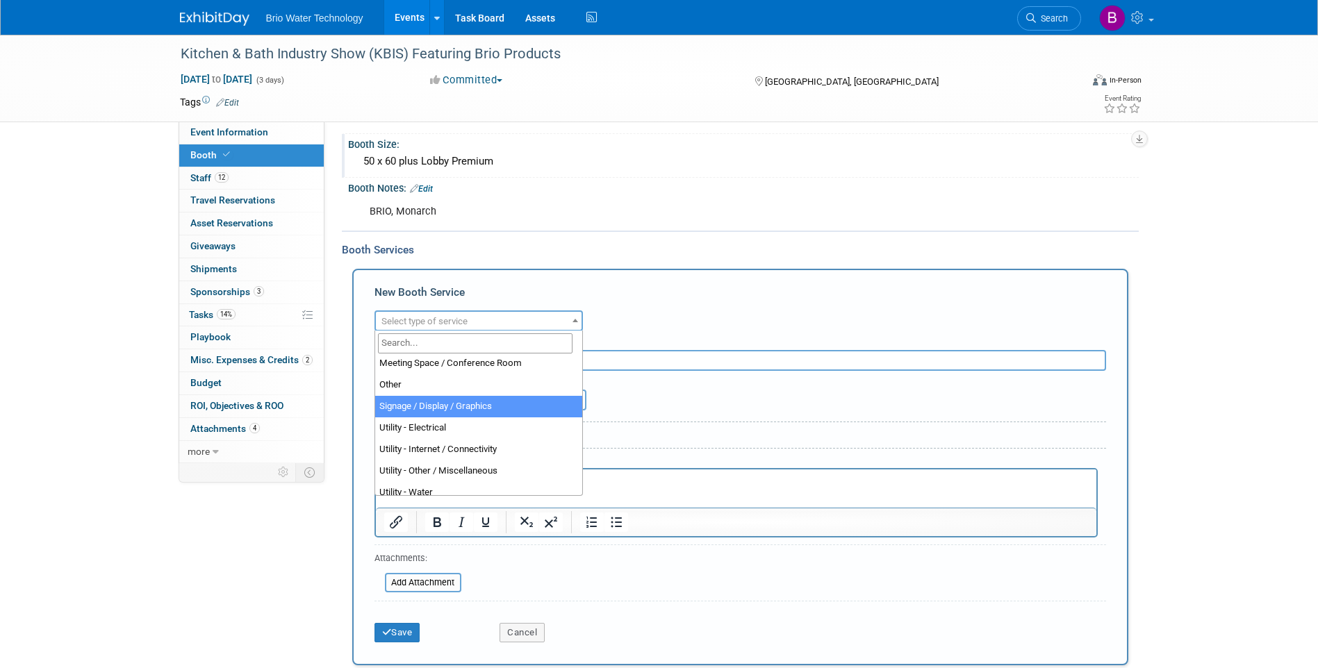
select select "3"
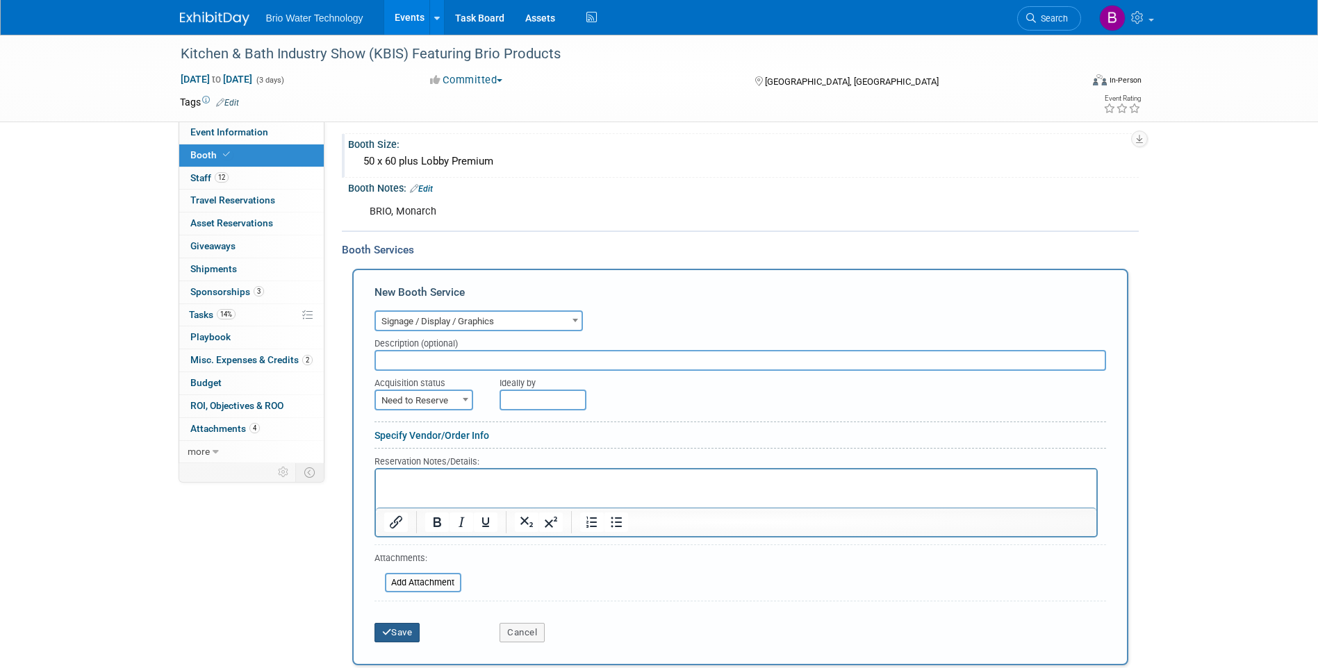
click at [404, 637] on button "Save" at bounding box center [397, 632] width 46 height 19
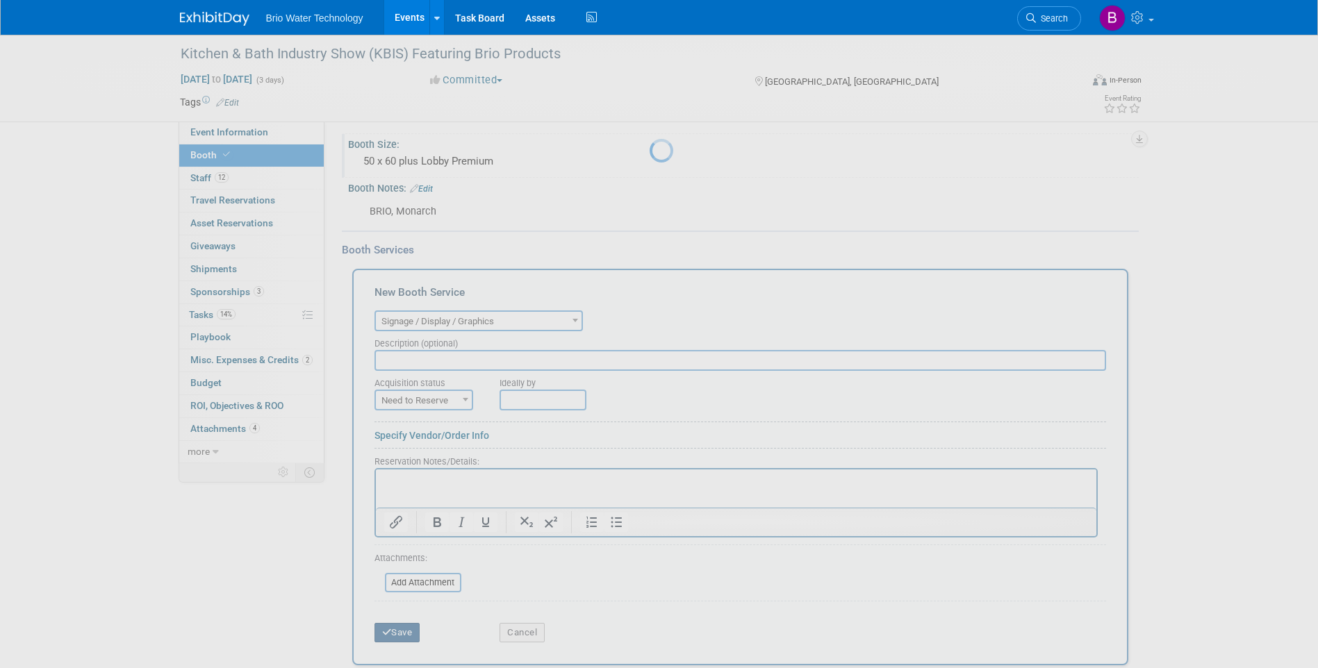
scroll to position [236, 0]
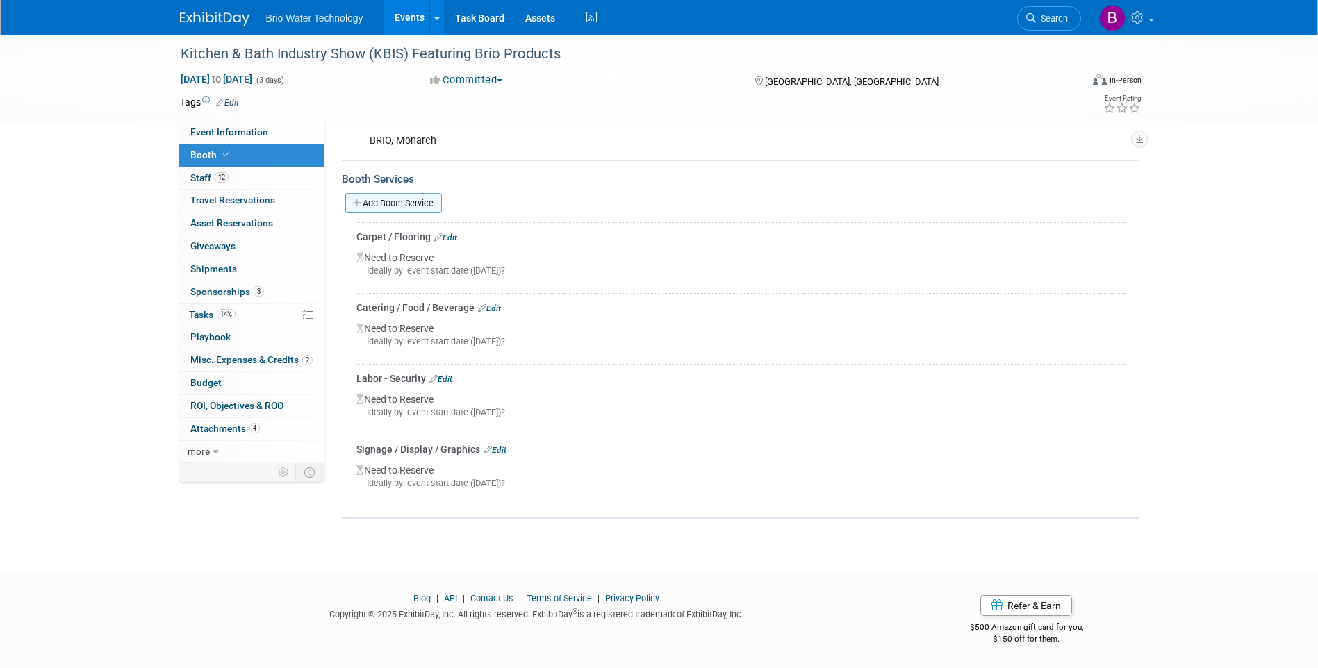
click at [404, 200] on link "Add Booth Service" at bounding box center [393, 203] width 97 height 20
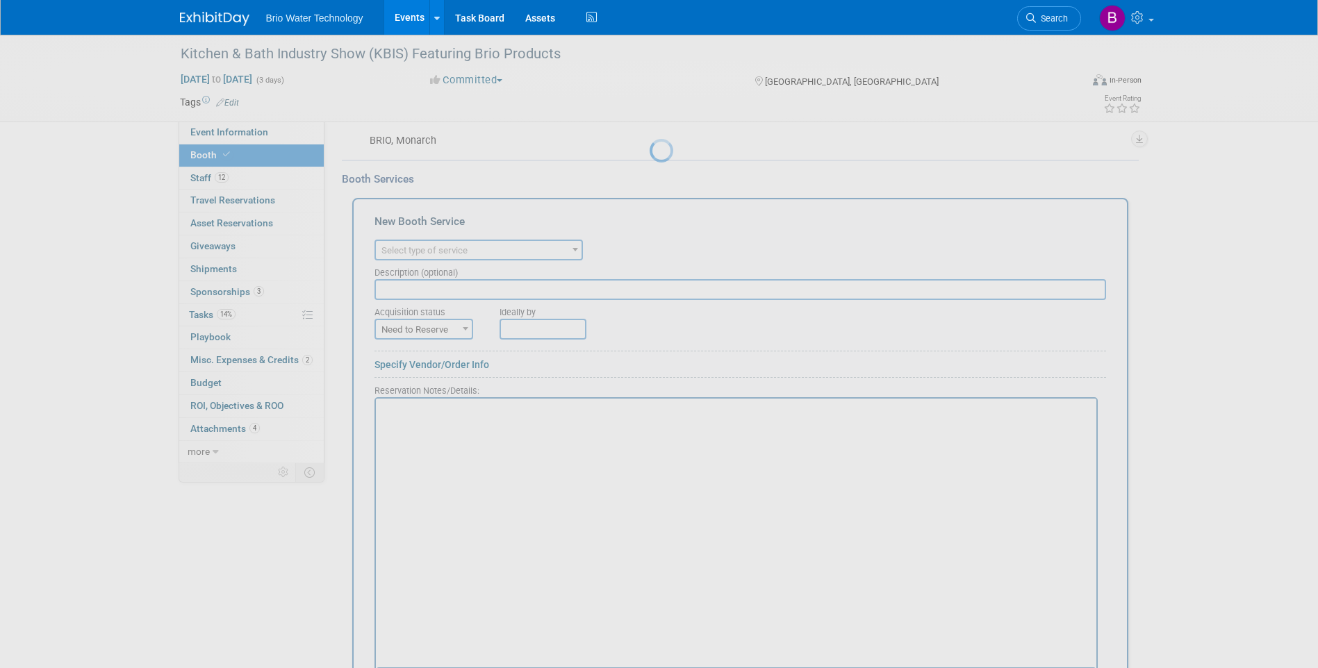
scroll to position [0, 0]
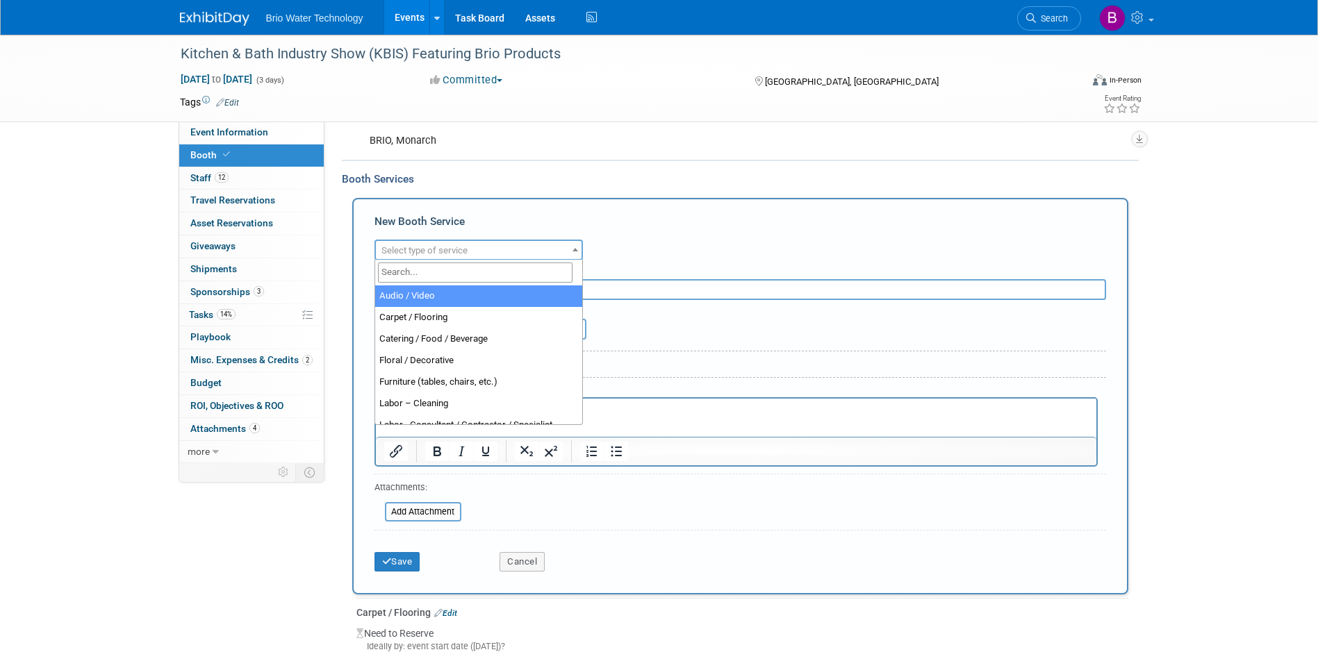
click at [572, 252] on span at bounding box center [575, 249] width 14 height 18
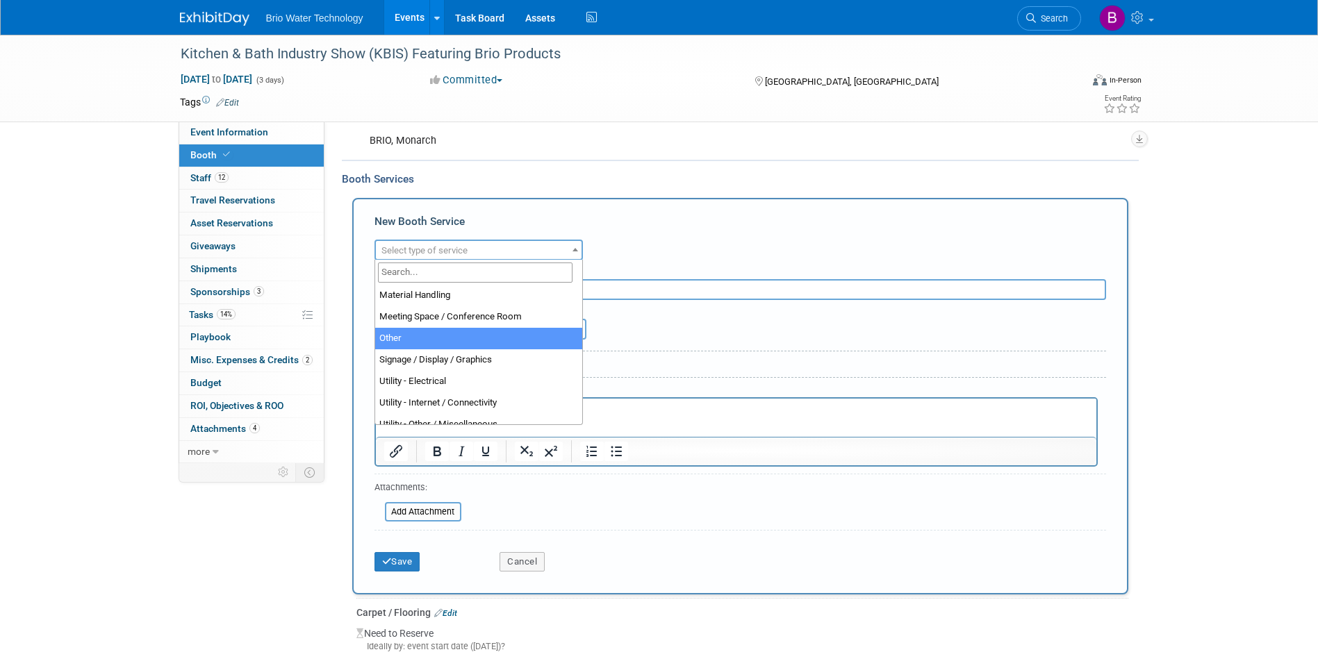
scroll to position [347, 0]
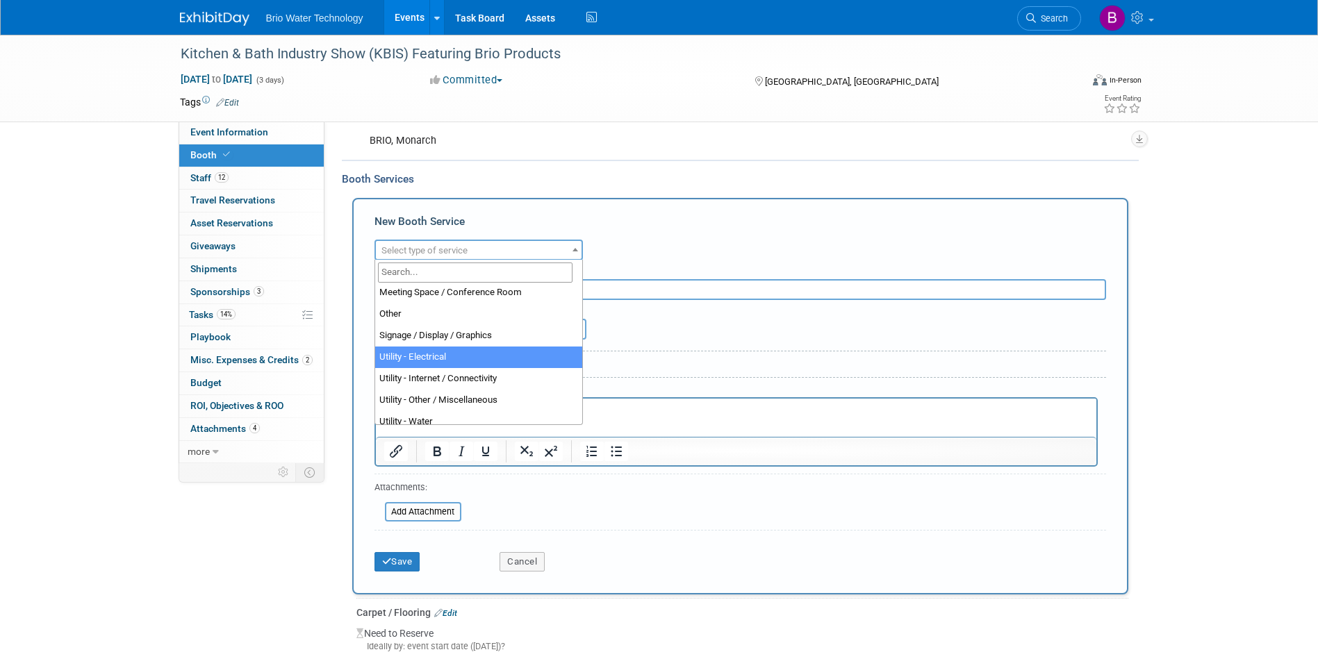
select select "8"
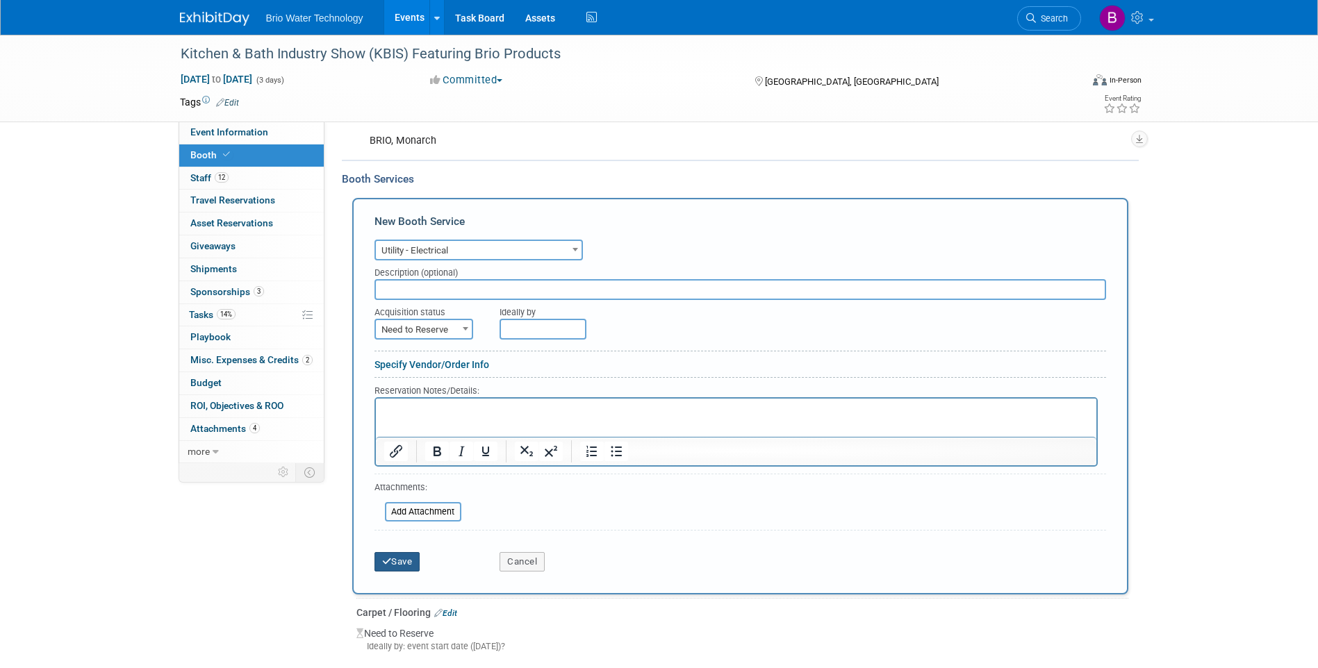
click at [401, 563] on button "Save" at bounding box center [397, 561] width 46 height 19
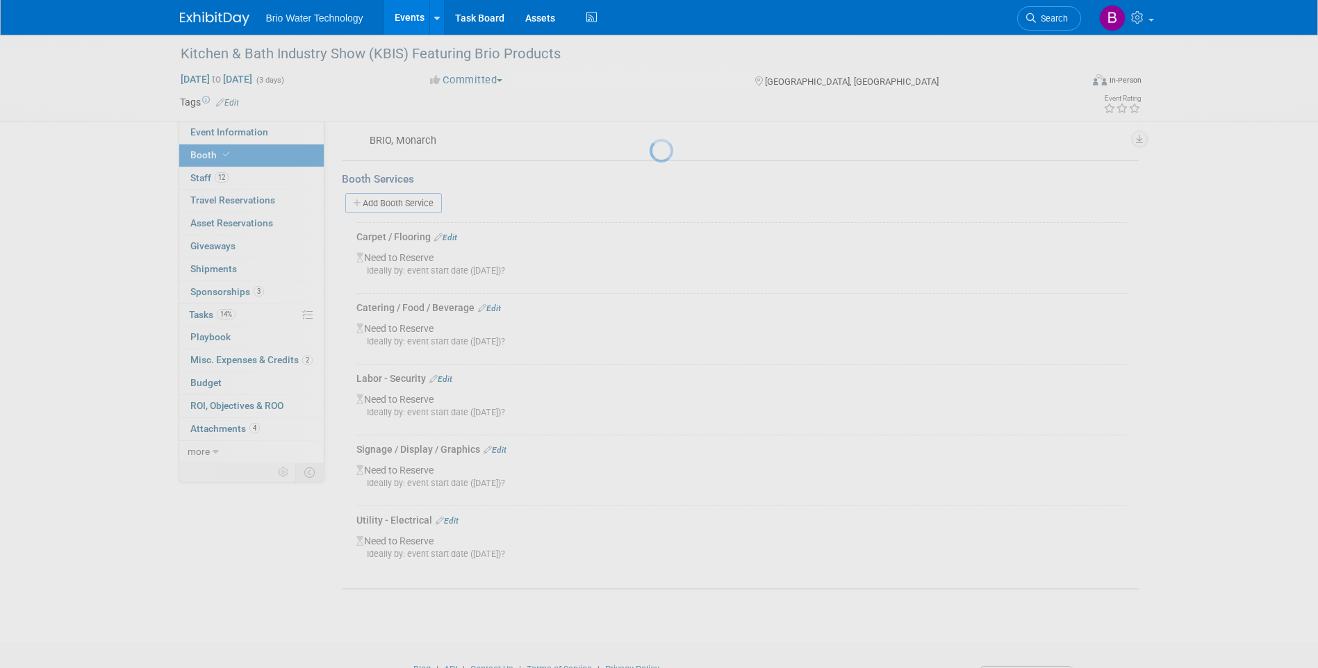
scroll to position [306, 0]
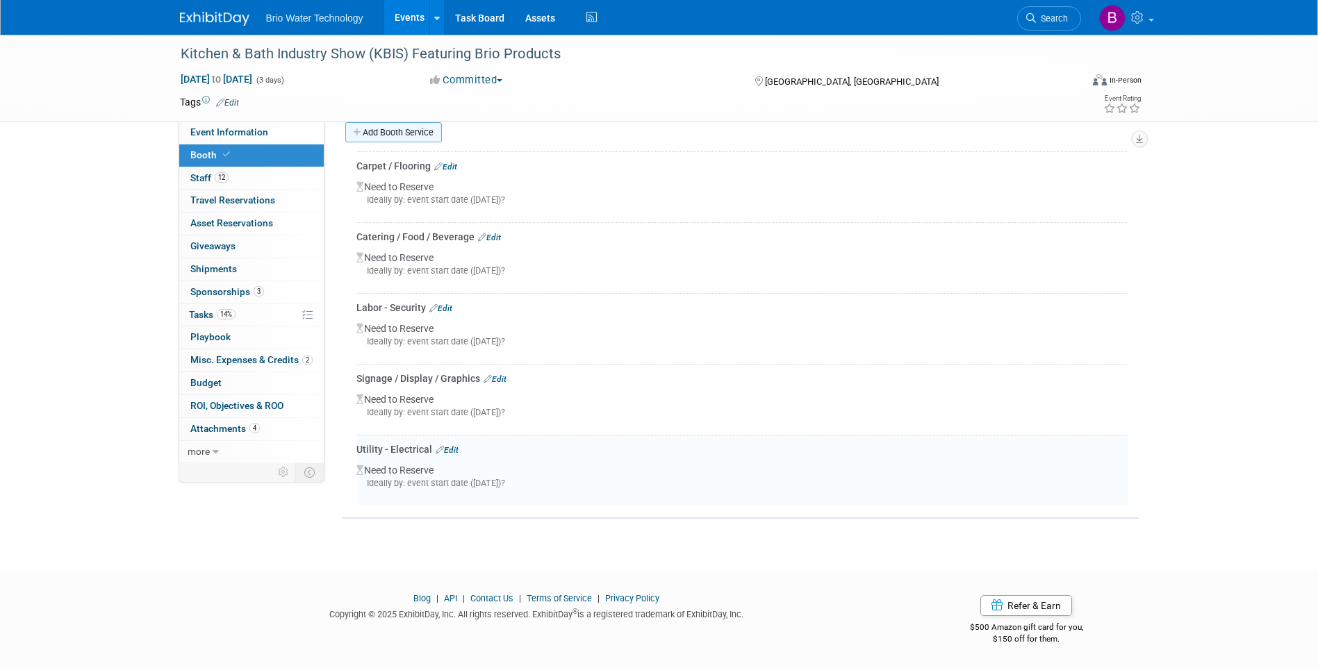
click at [418, 127] on link "Add Booth Service" at bounding box center [393, 132] width 97 height 20
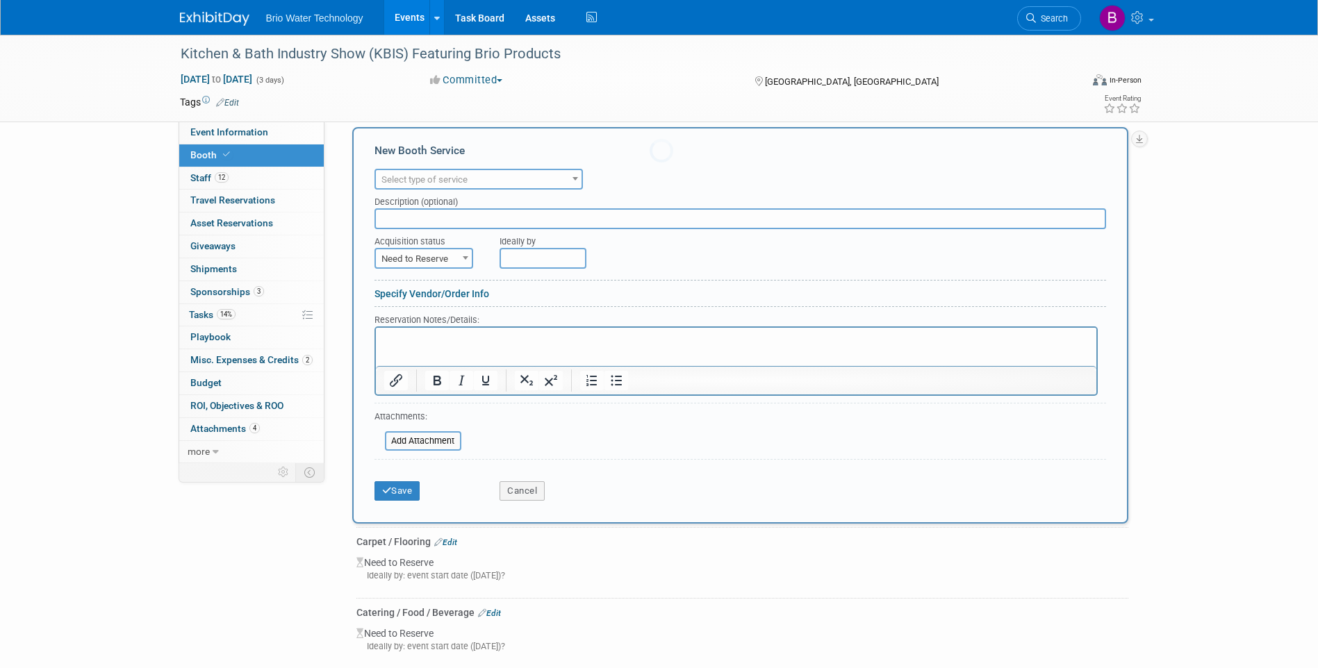
scroll to position [0, 0]
click at [569, 173] on span at bounding box center [575, 179] width 14 height 18
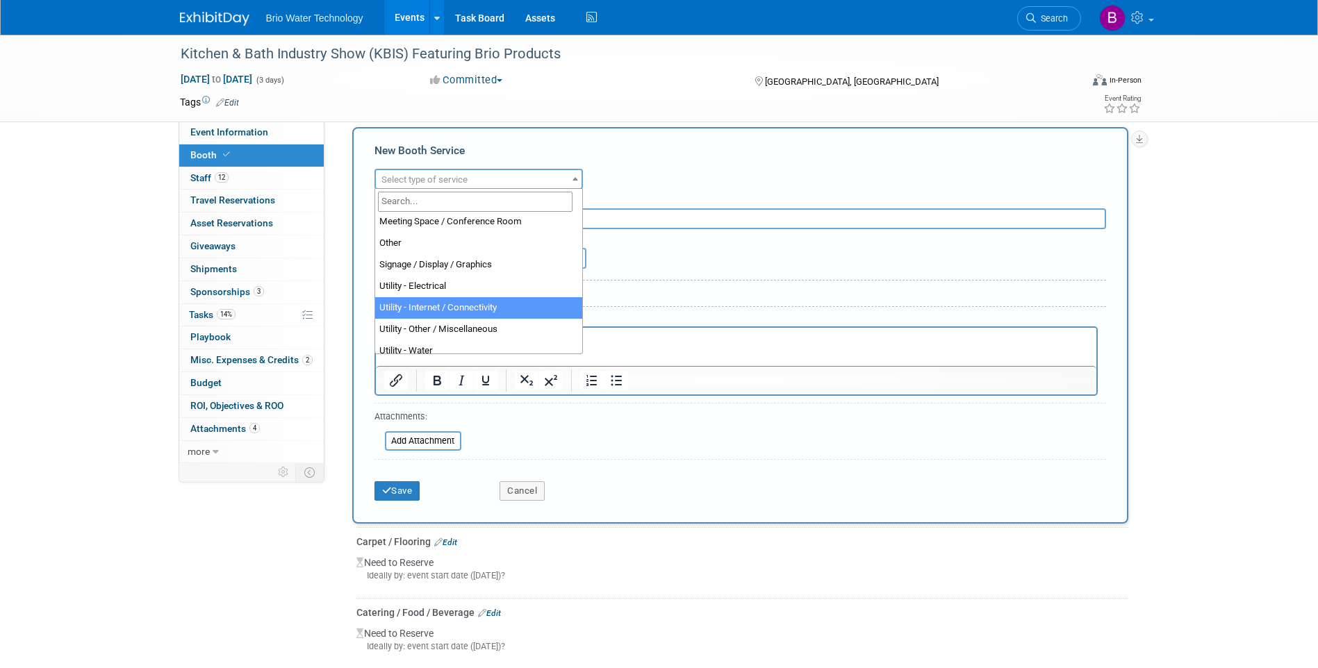
scroll to position [356, 0]
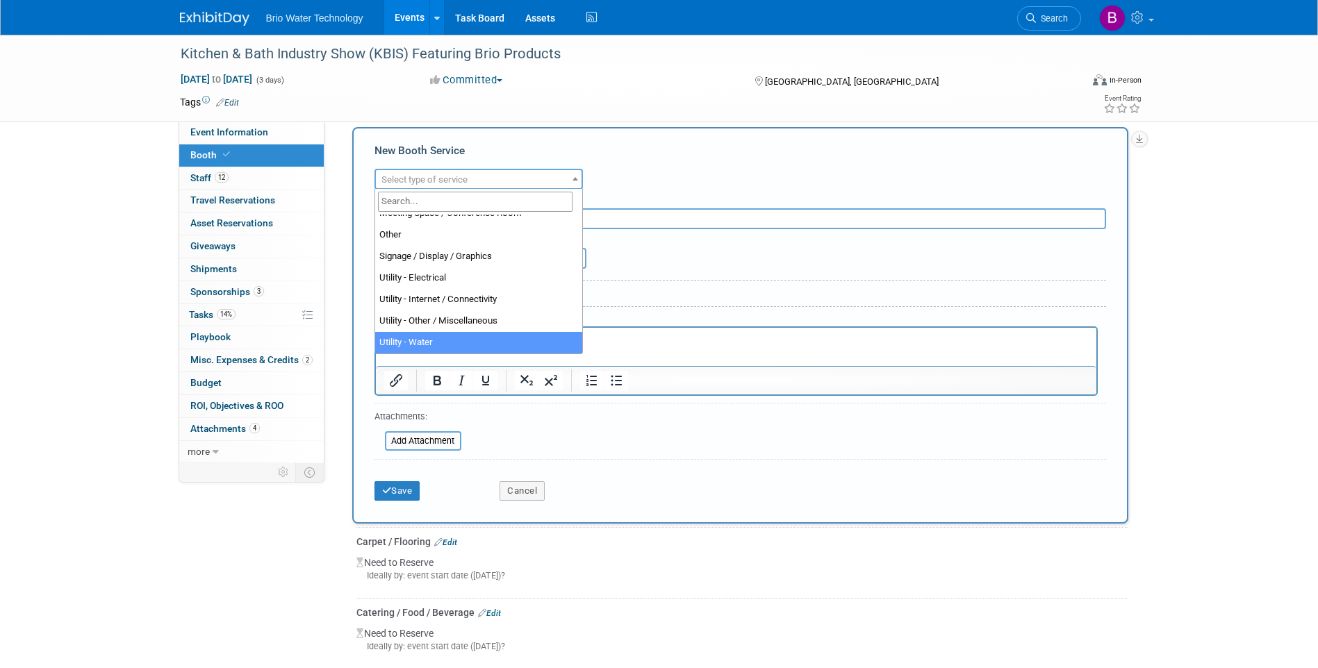
select select "9"
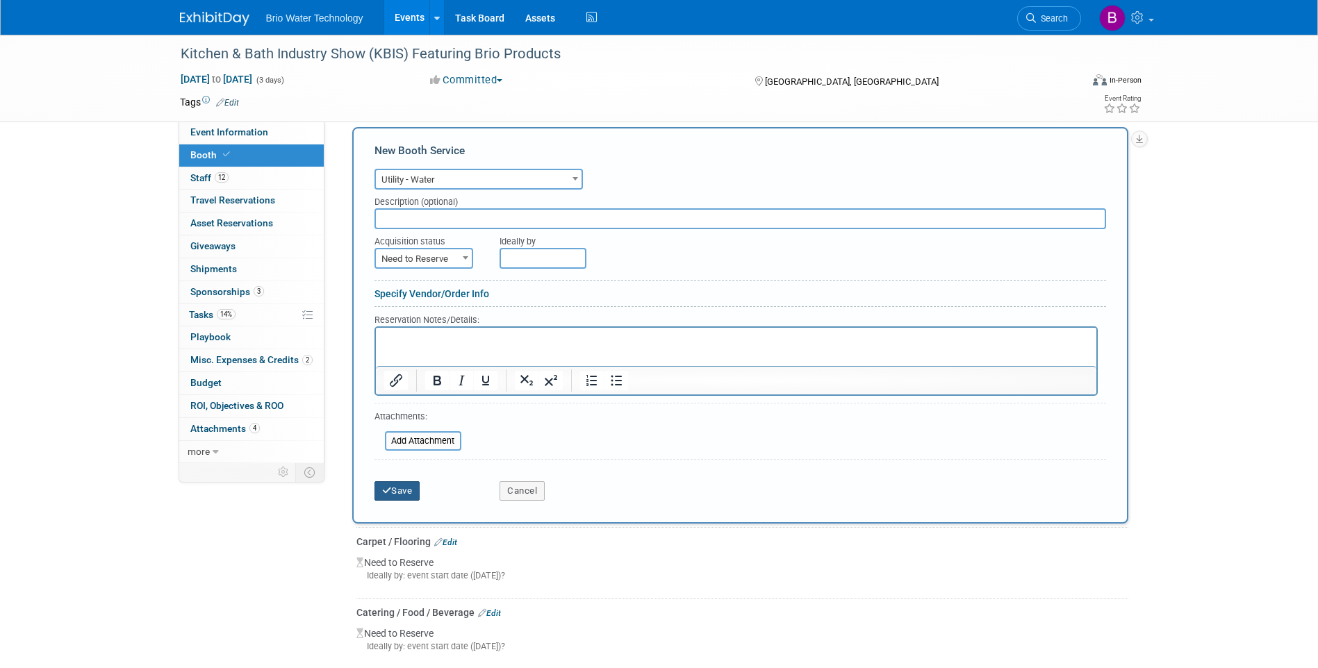
click at [381, 489] on button "Save" at bounding box center [397, 490] width 46 height 19
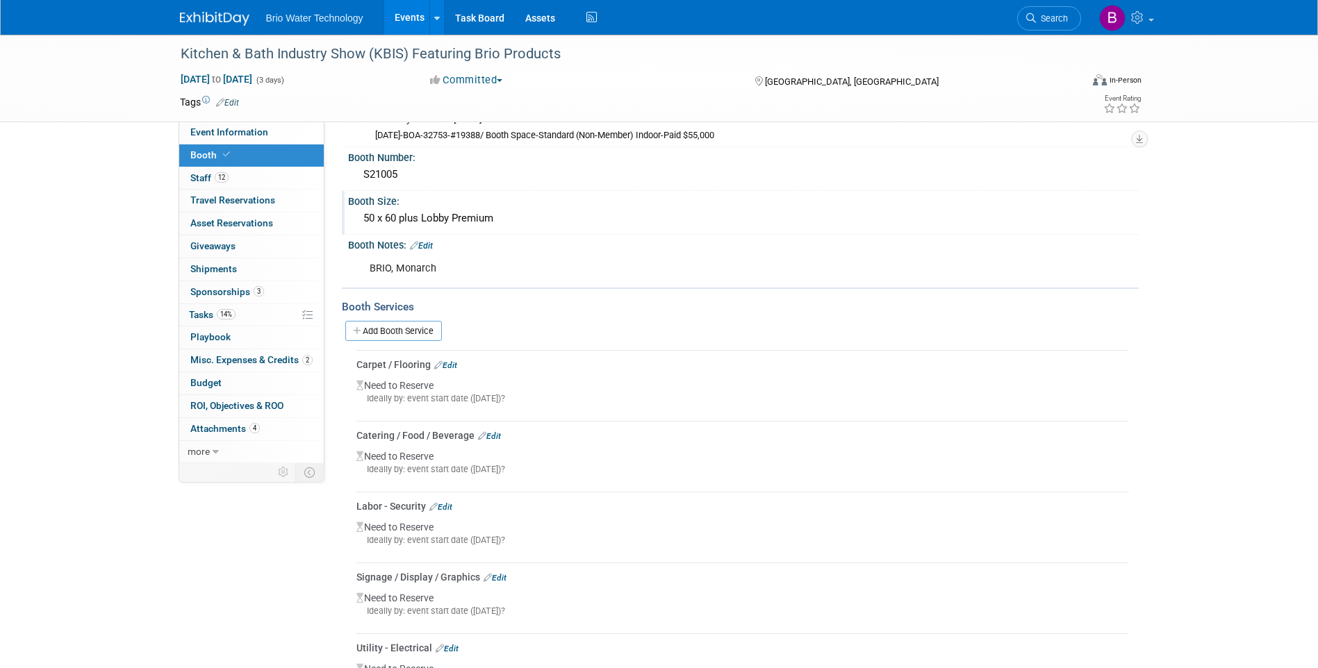
scroll to position [99, 0]
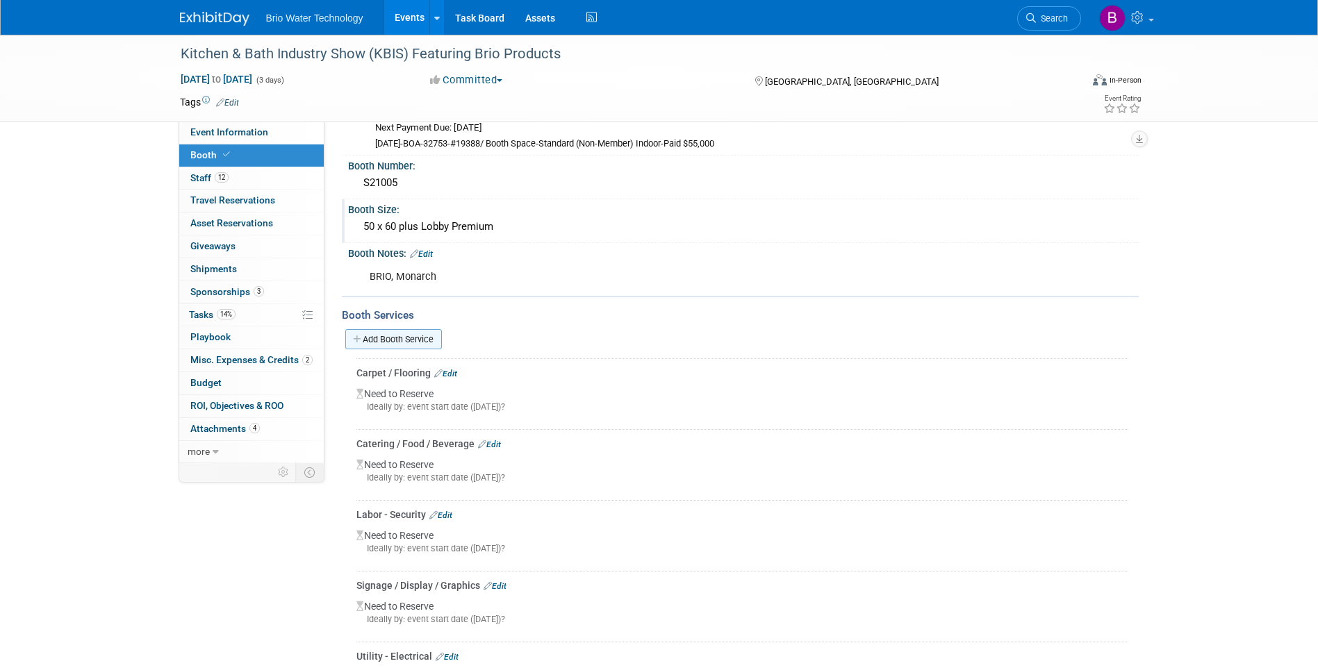
click at [431, 335] on link "Add Booth Service" at bounding box center [393, 339] width 97 height 20
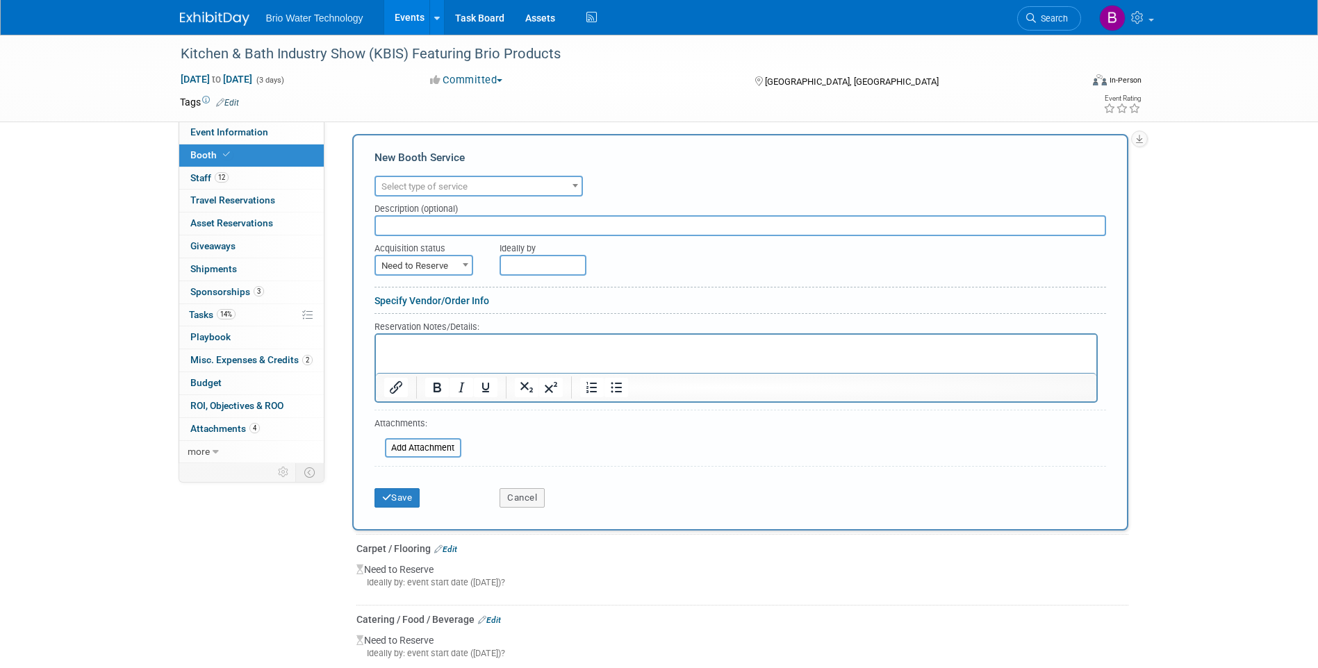
scroll to position [308, 0]
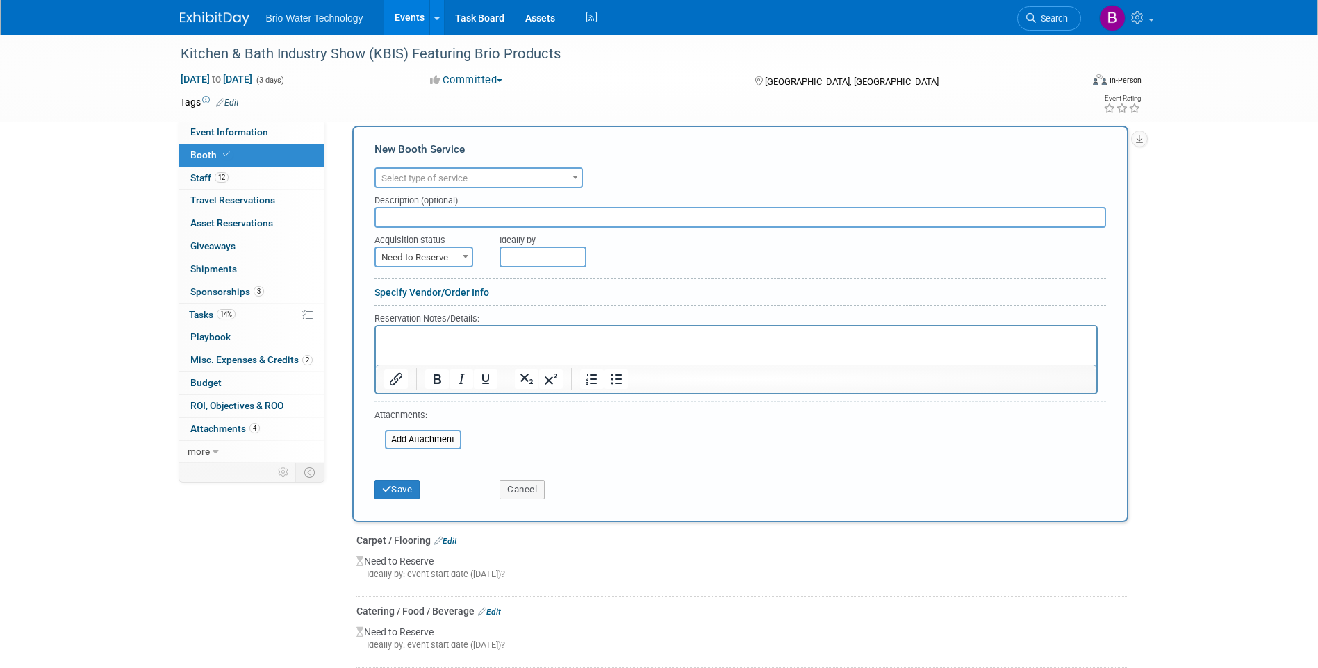
click at [577, 173] on span at bounding box center [575, 177] width 14 height 18
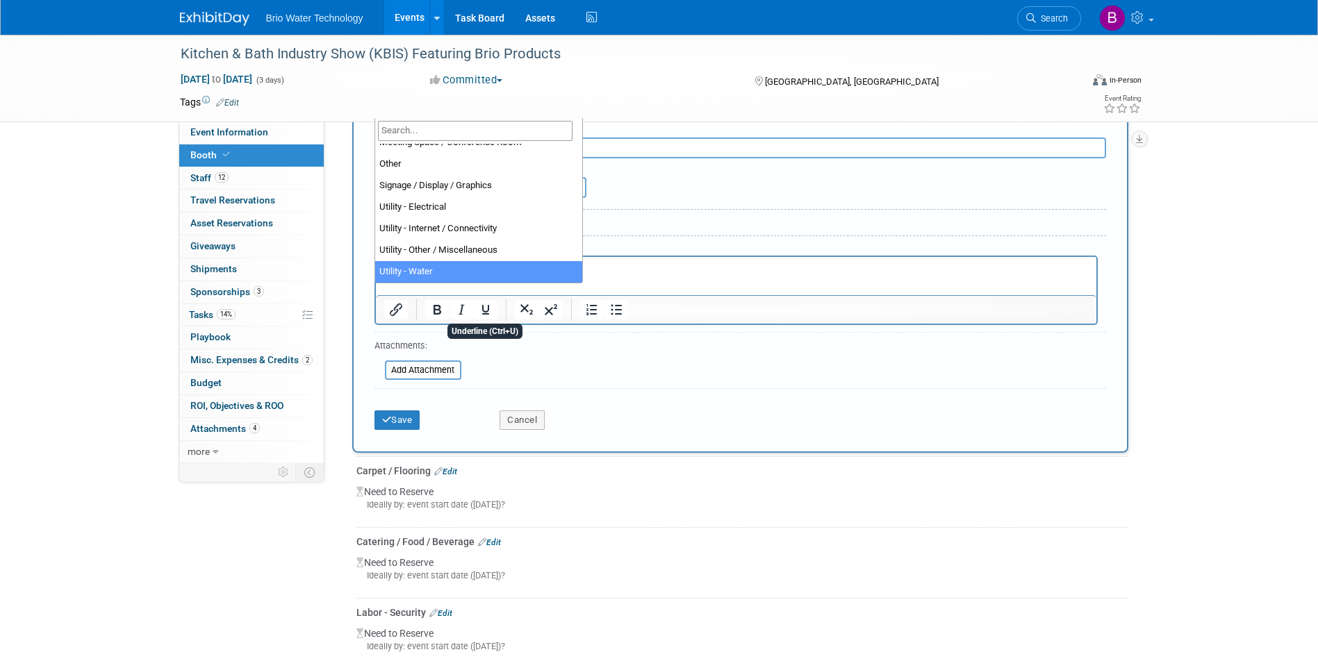
scroll to position [447, 0]
